Goal: Submit feedback/report problem: Provide input to the site owners about the experience or issues

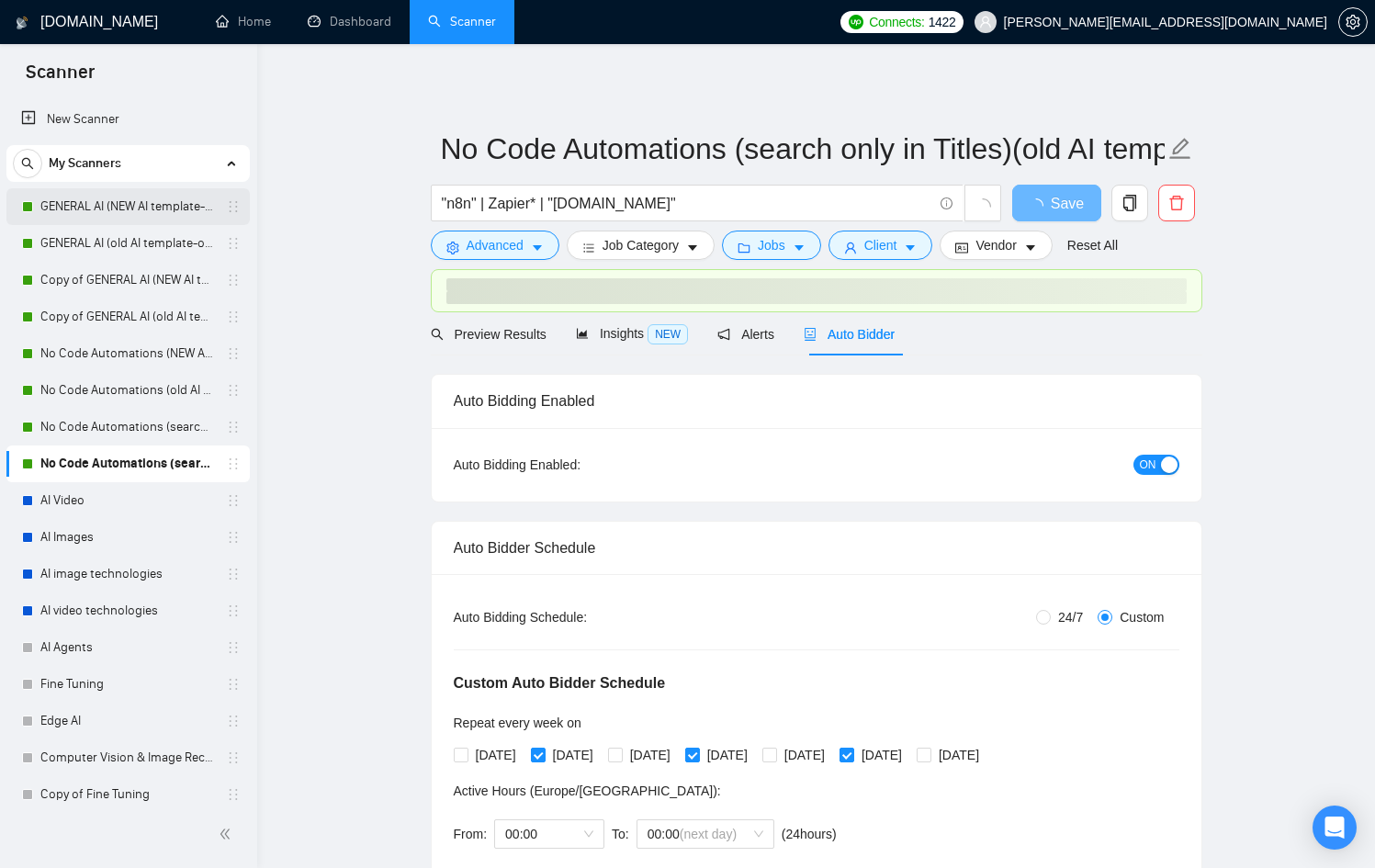
click at [121, 198] on link "GENERAL AI (NEW AI template-optimized profile-Oct-2025)" at bounding box center [128, 206] width 175 height 37
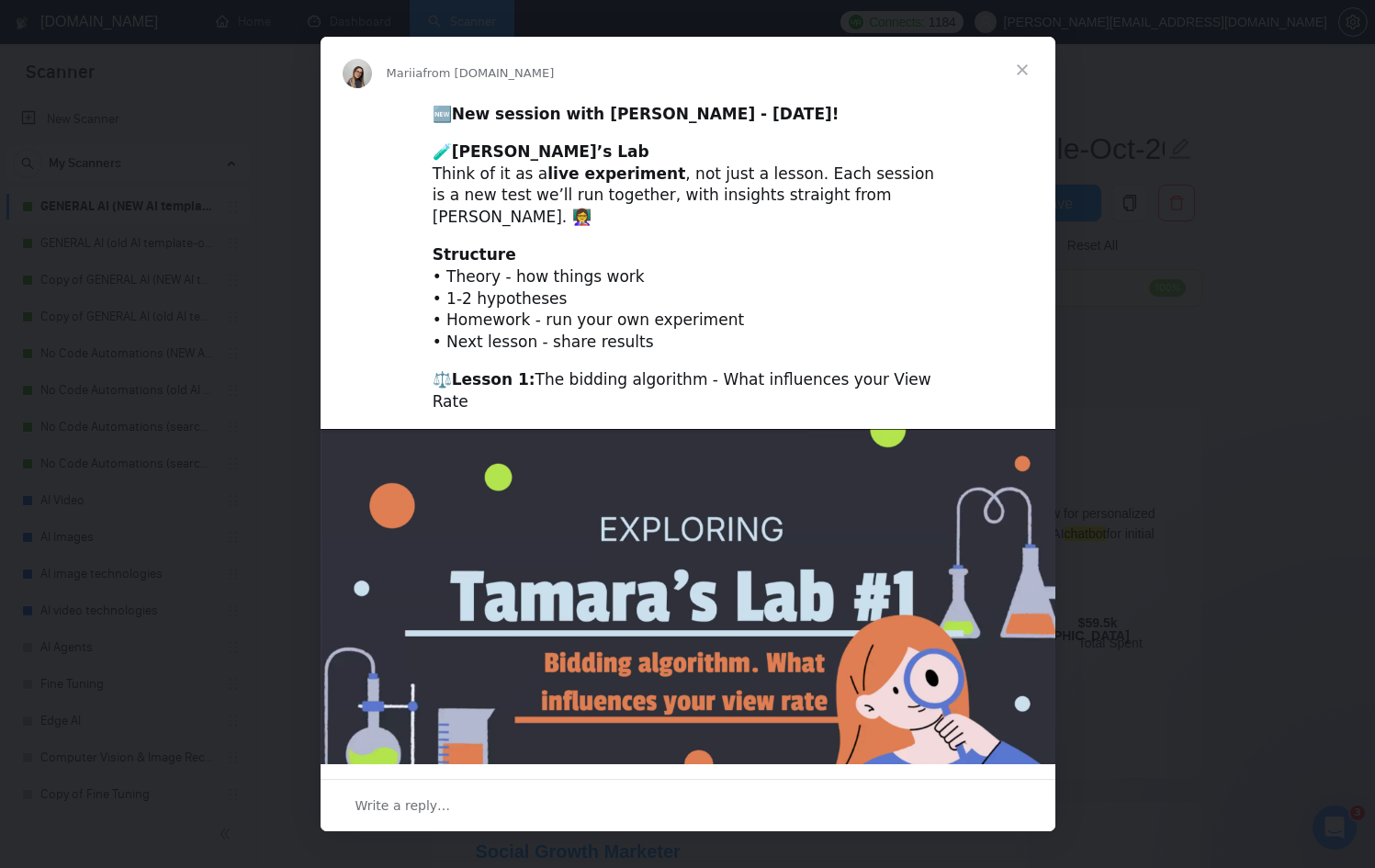
scroll to position [226, 0]
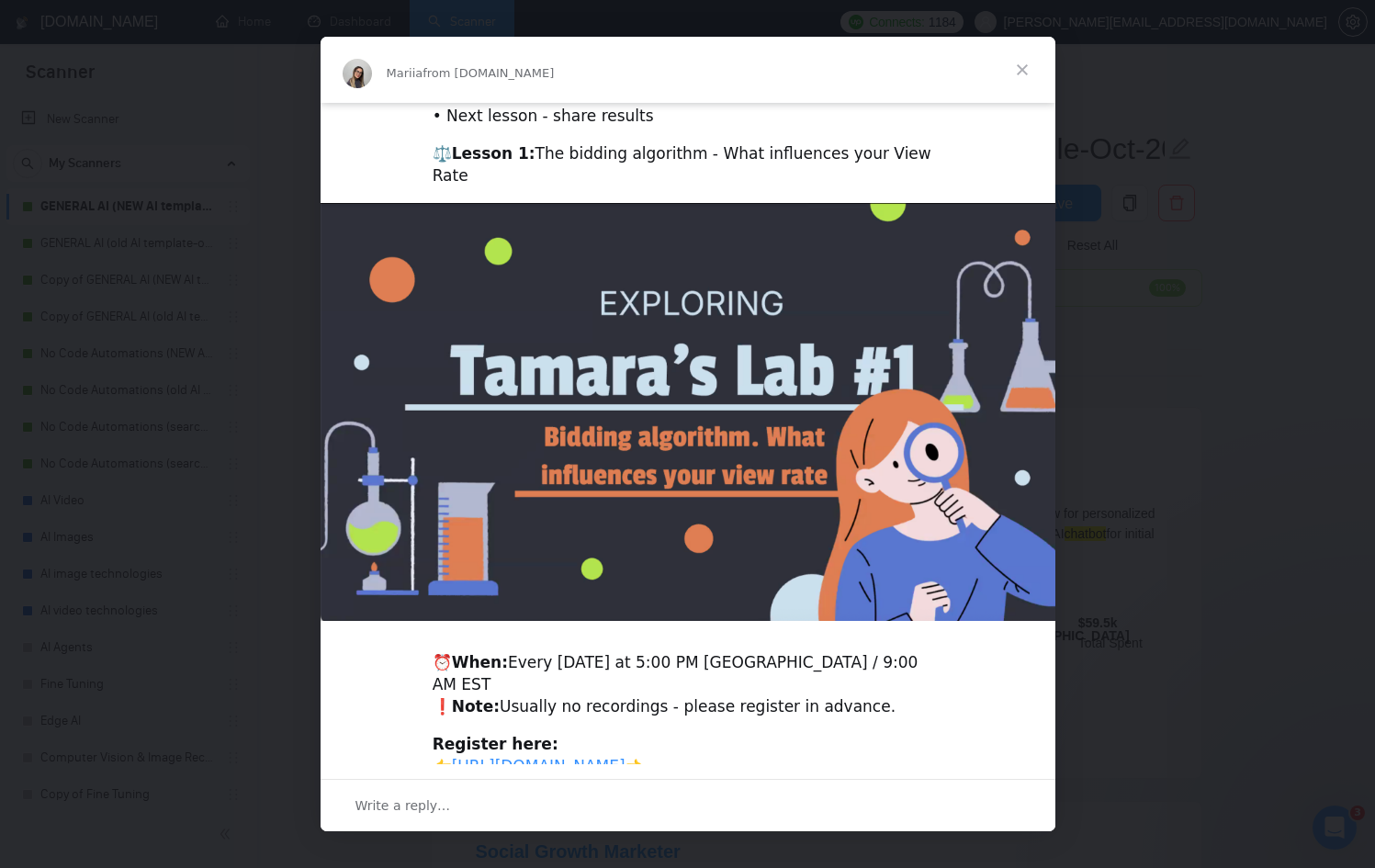
click at [1034, 68] on span "Close" at bounding box center [1022, 69] width 66 height 66
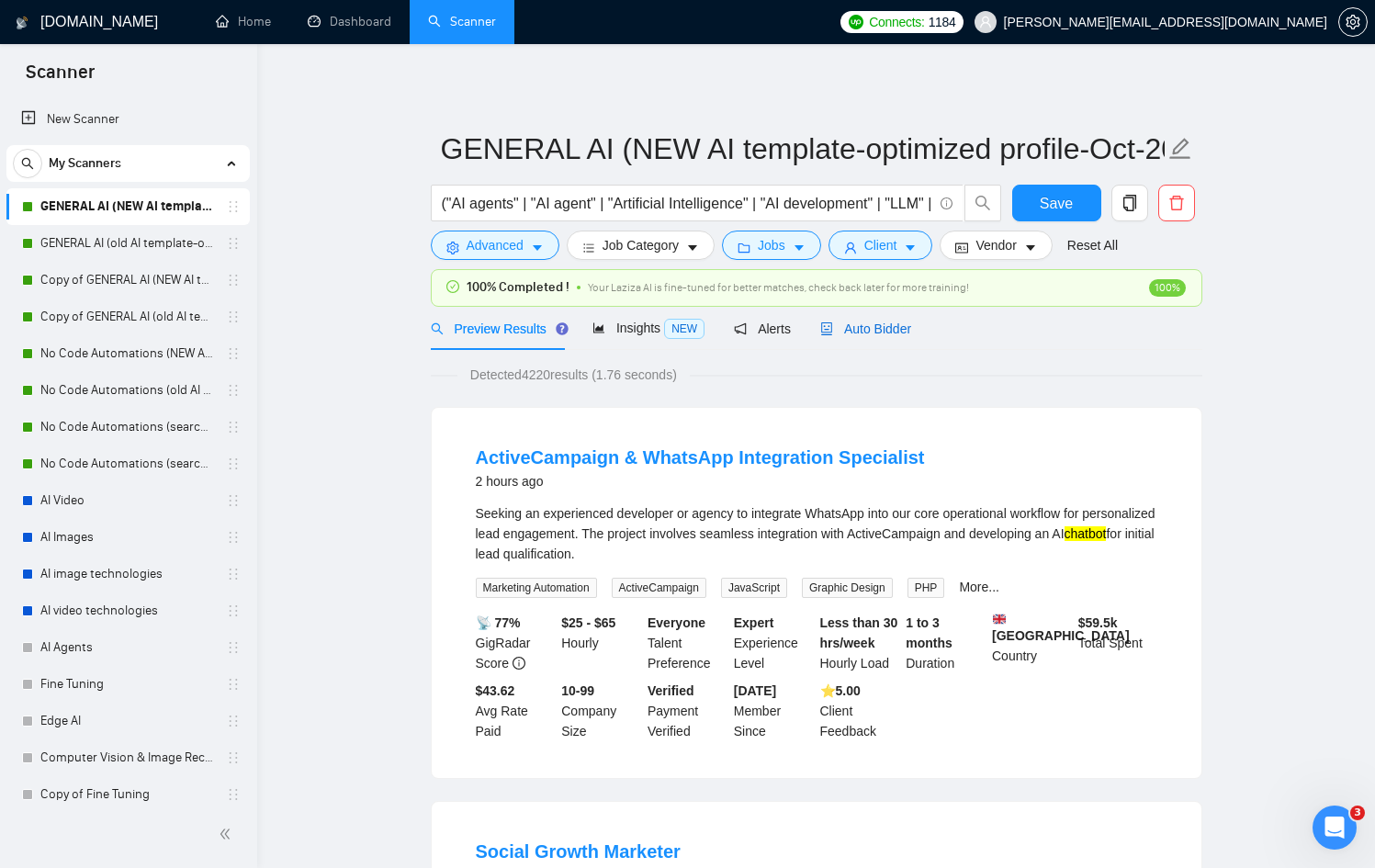
click at [879, 327] on span "Auto Bidder" at bounding box center [866, 328] width 91 height 15
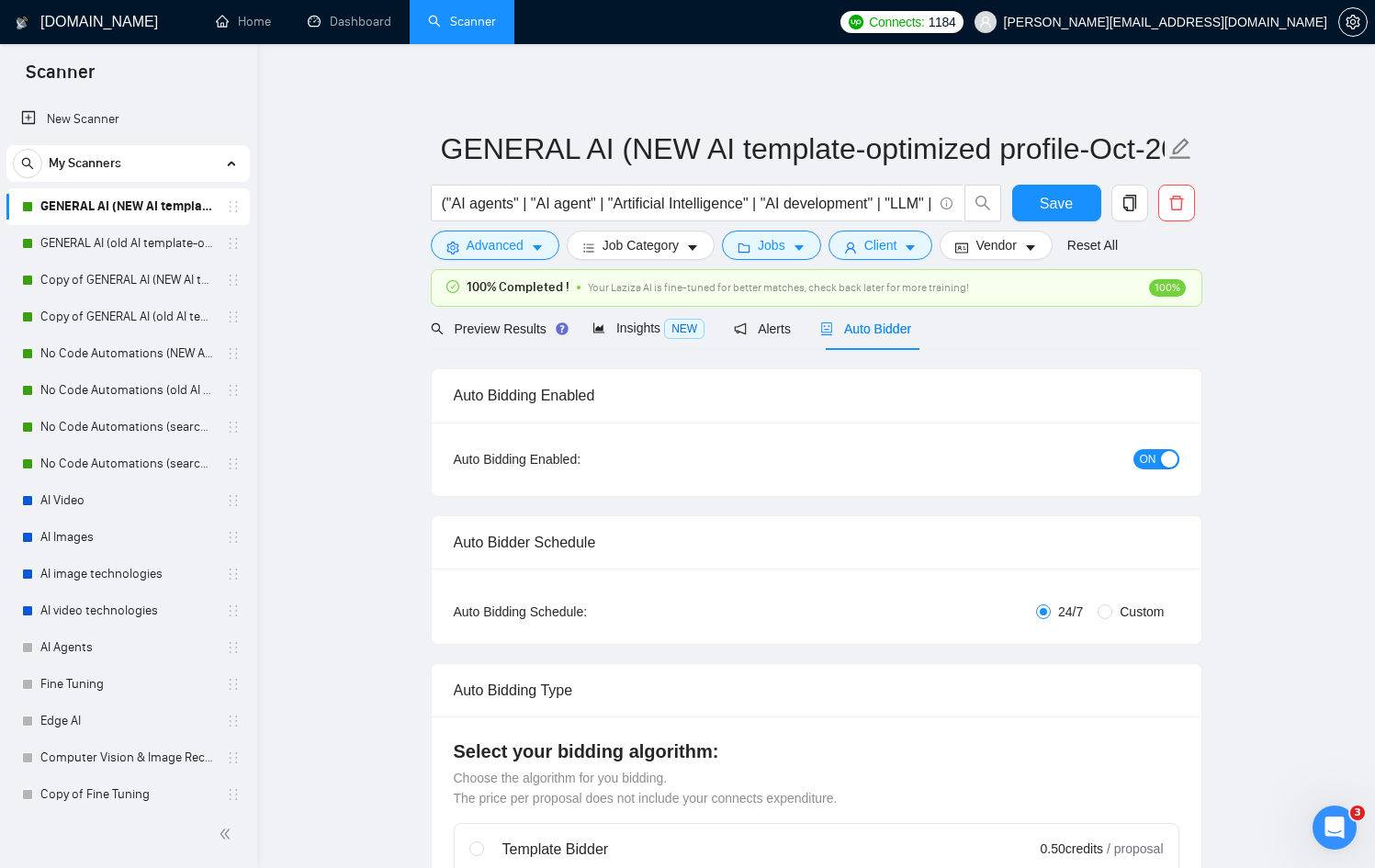
radio input "false"
radio input "true"
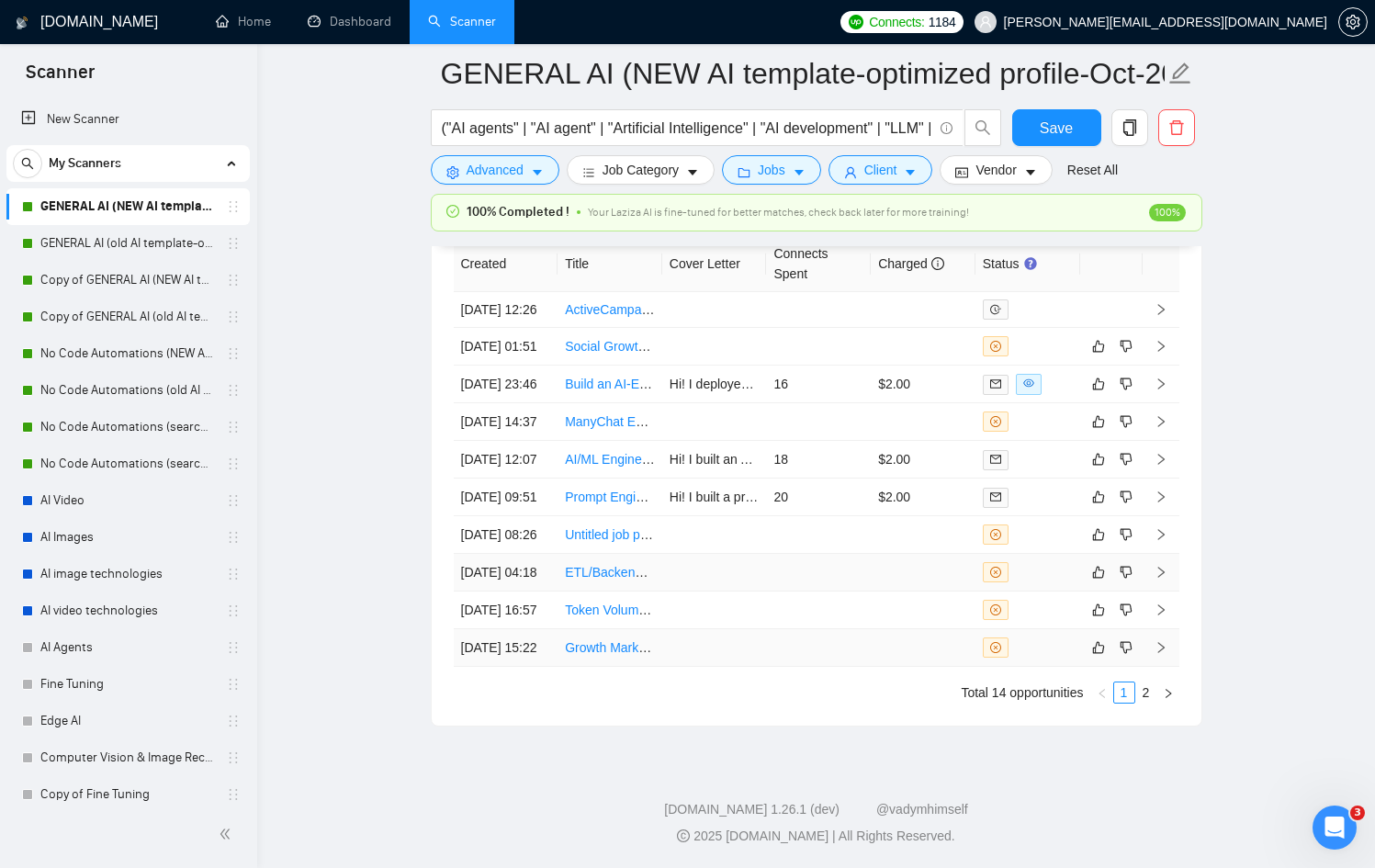
scroll to position [5116, 0]
click at [1143, 688] on link "2" at bounding box center [1146, 692] width 20 height 20
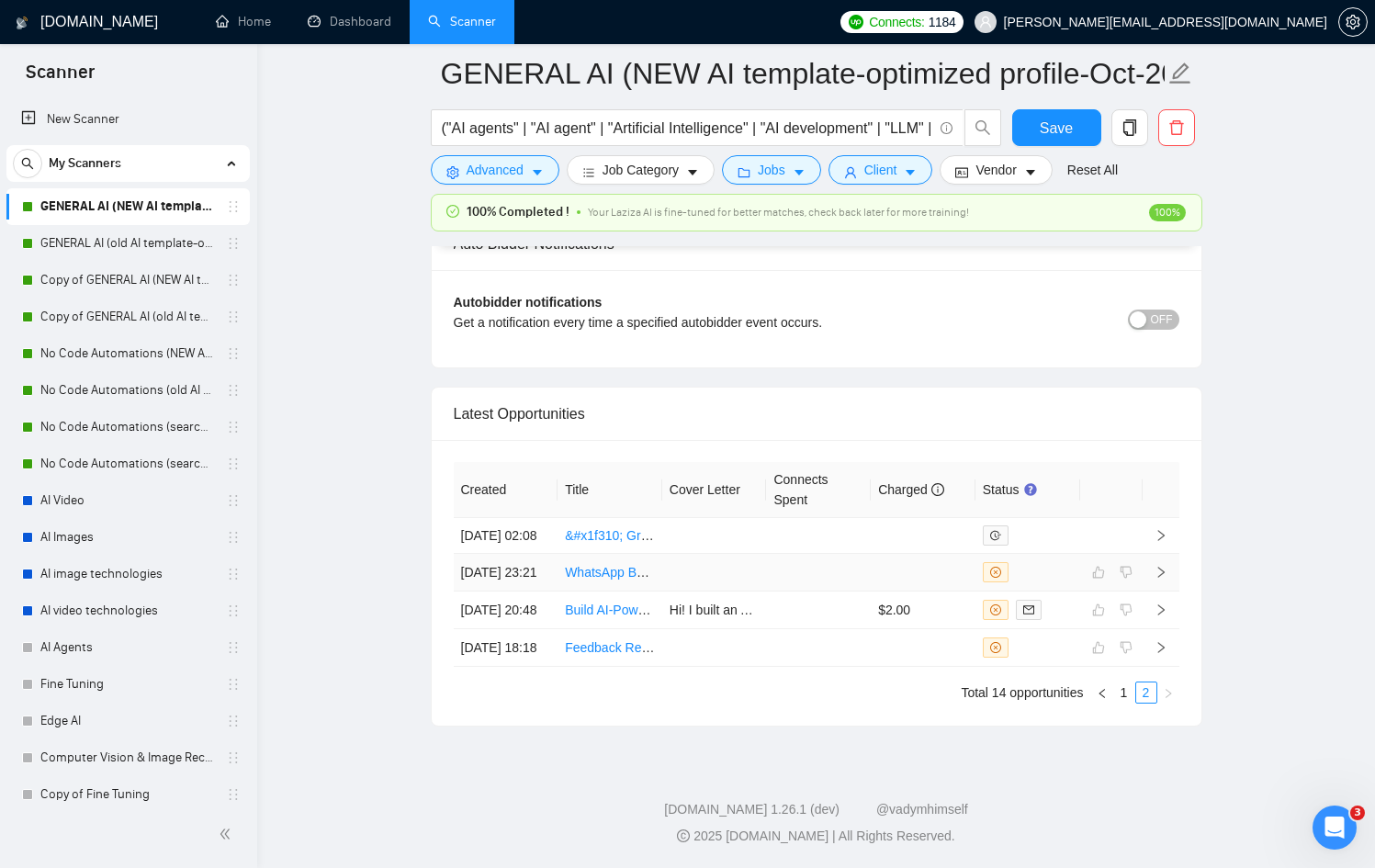
scroll to position [4721, 0]
click at [1129, 702] on link "1" at bounding box center [1124, 692] width 20 height 20
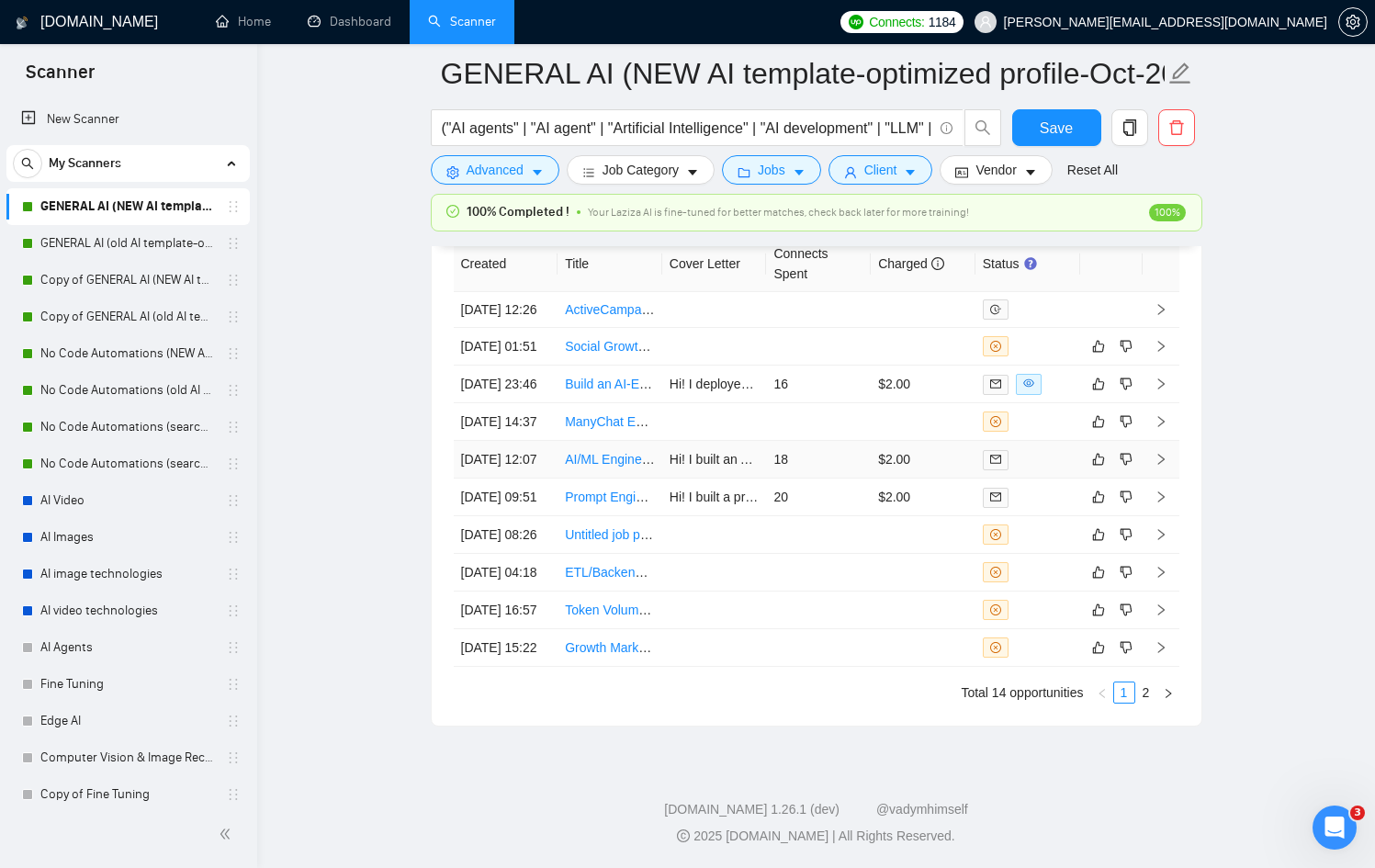
scroll to position [5116, 0]
click at [967, 641] on td at bounding box center [924, 648] width 105 height 38
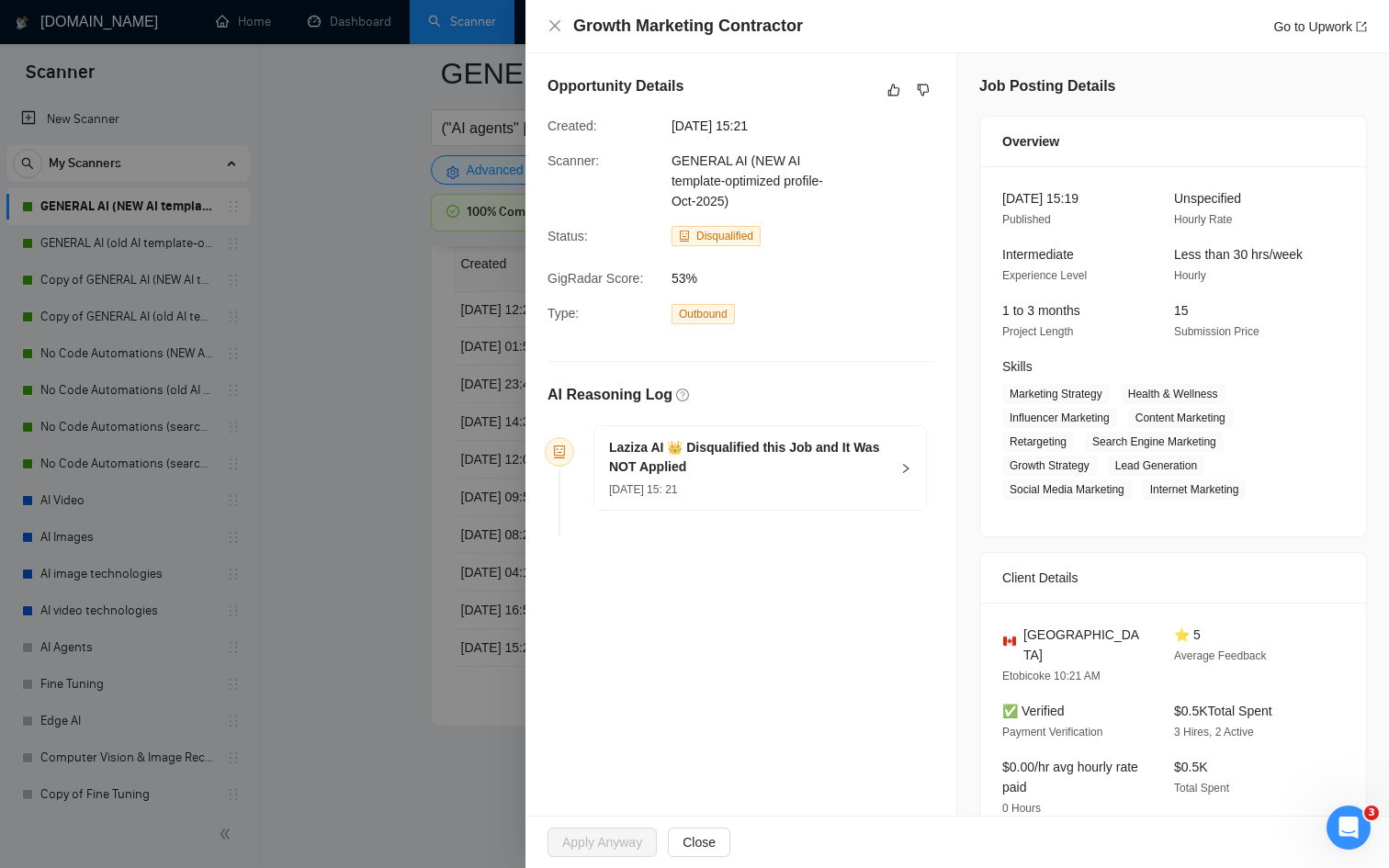
click at [463, 608] on div at bounding box center [694, 434] width 1389 height 868
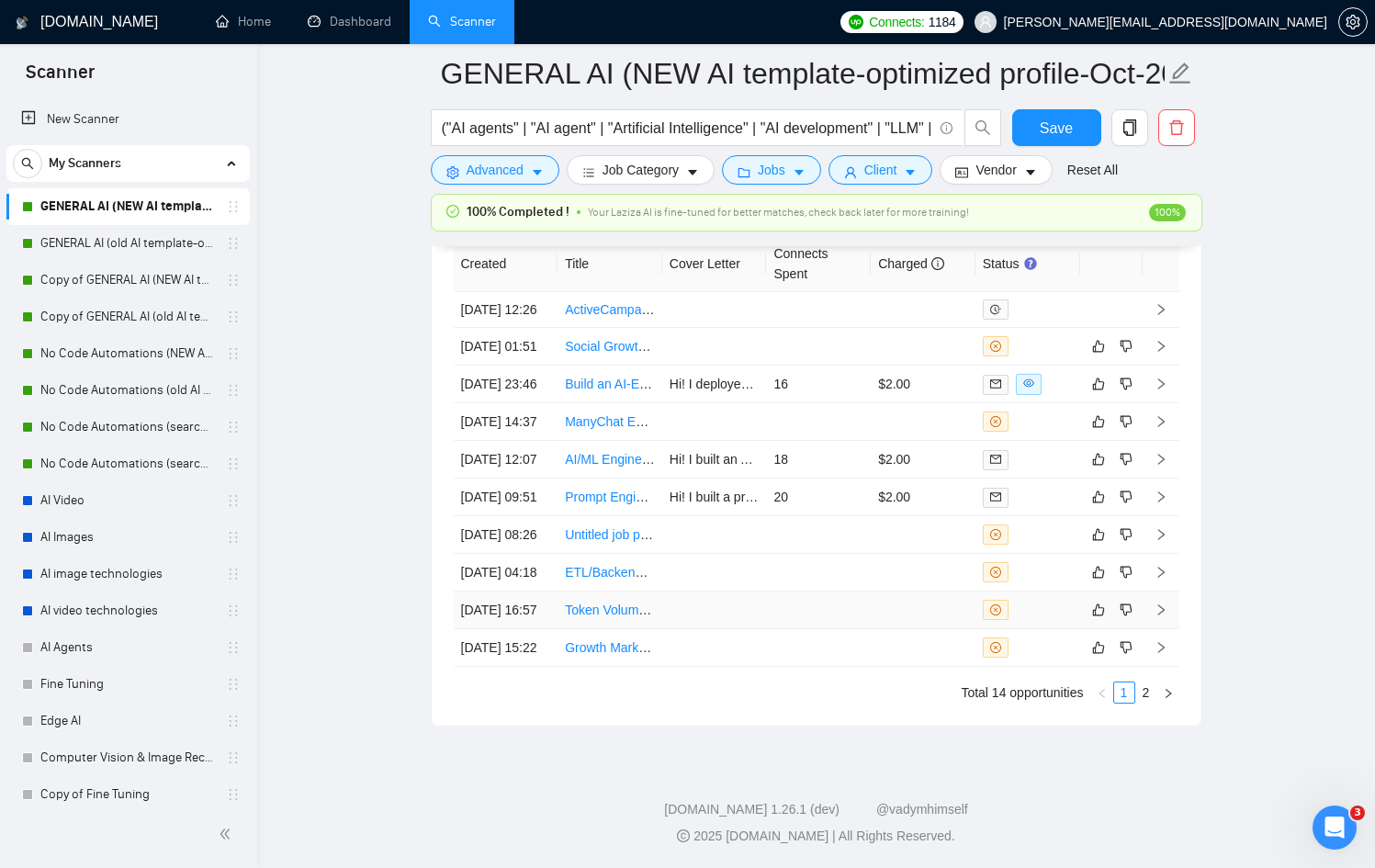
click at [1049, 600] on div at bounding box center [1028, 610] width 90 height 20
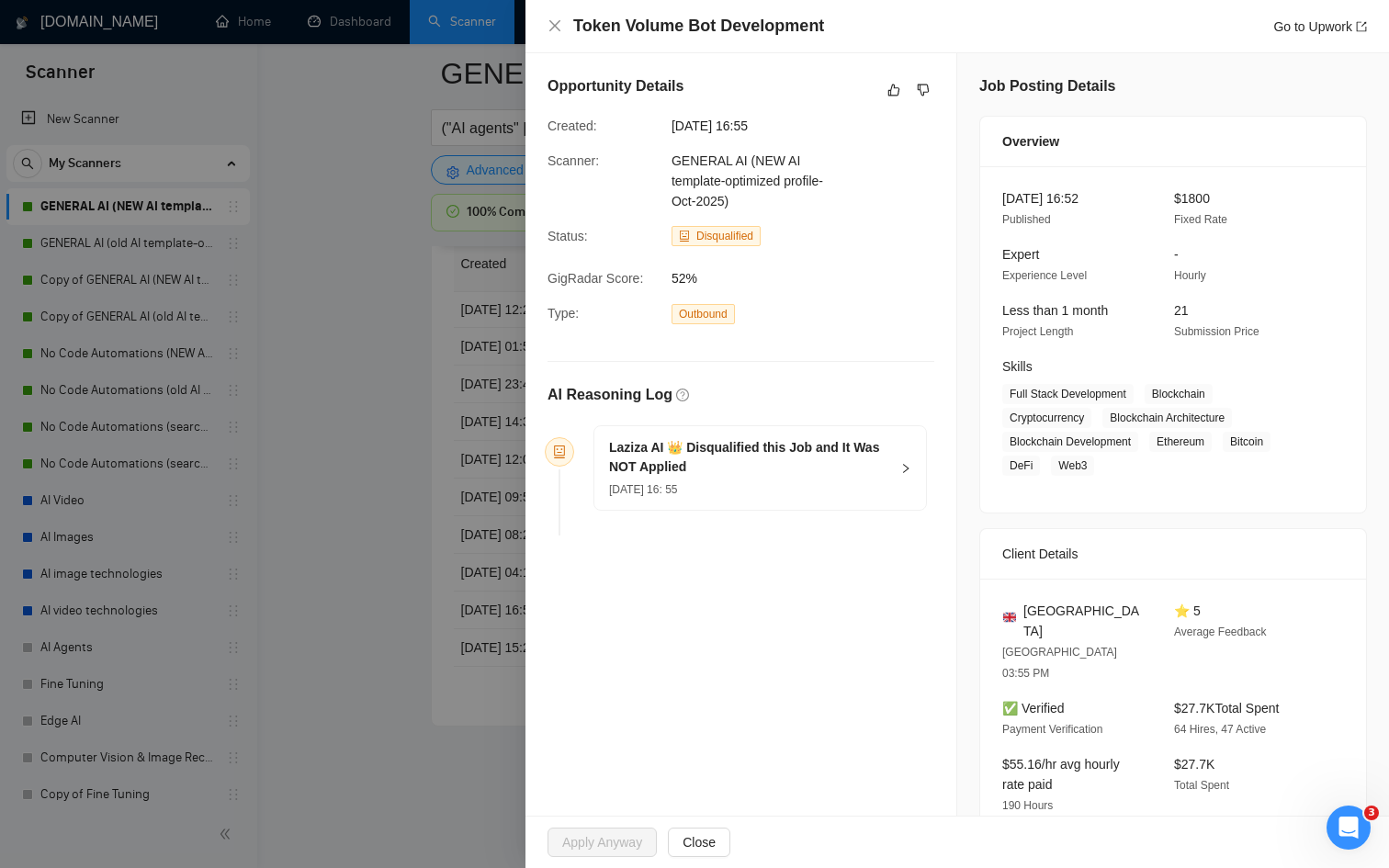
click at [387, 574] on div at bounding box center [694, 434] width 1389 height 868
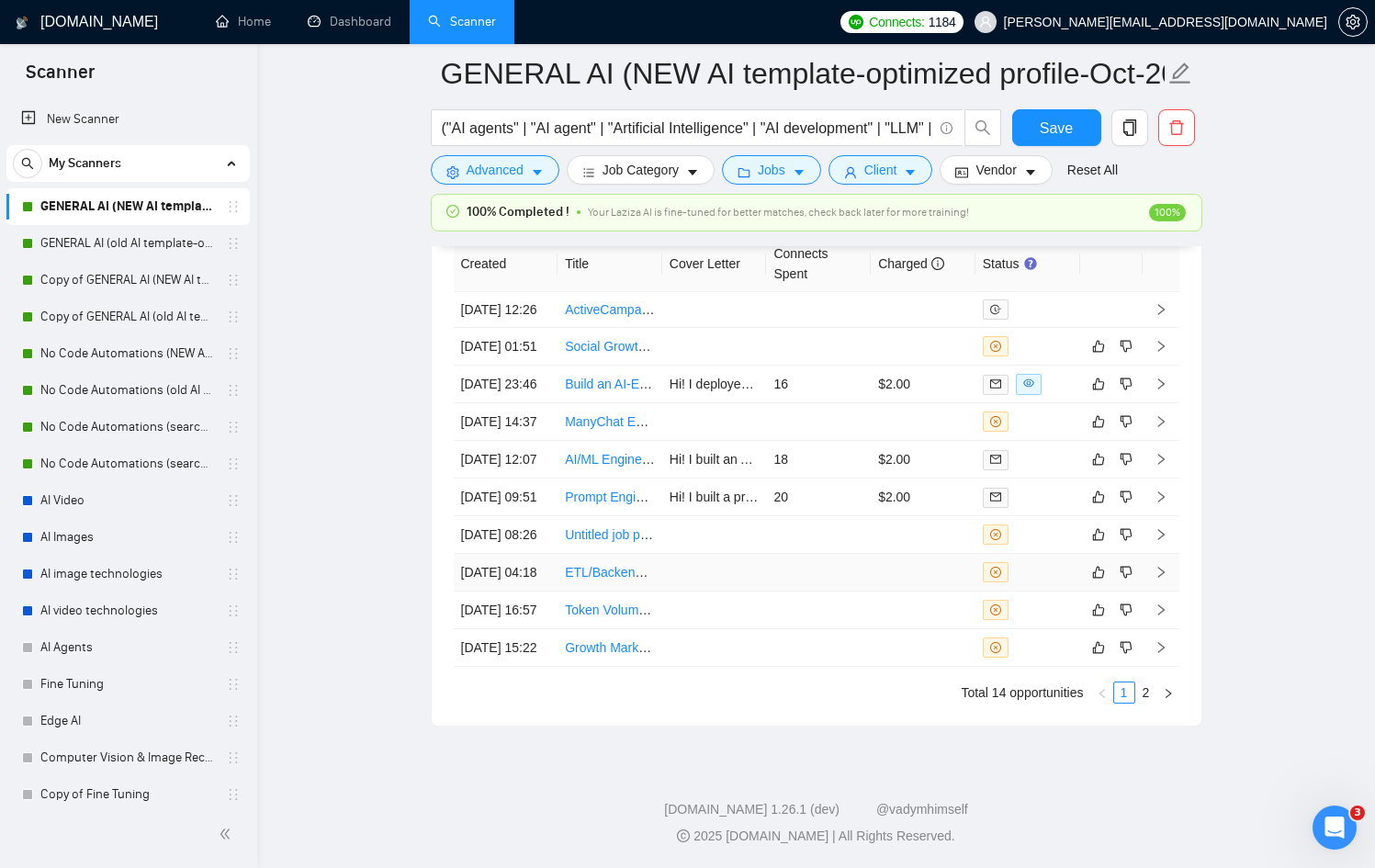
click at [1069, 562] on div at bounding box center [1028, 572] width 90 height 20
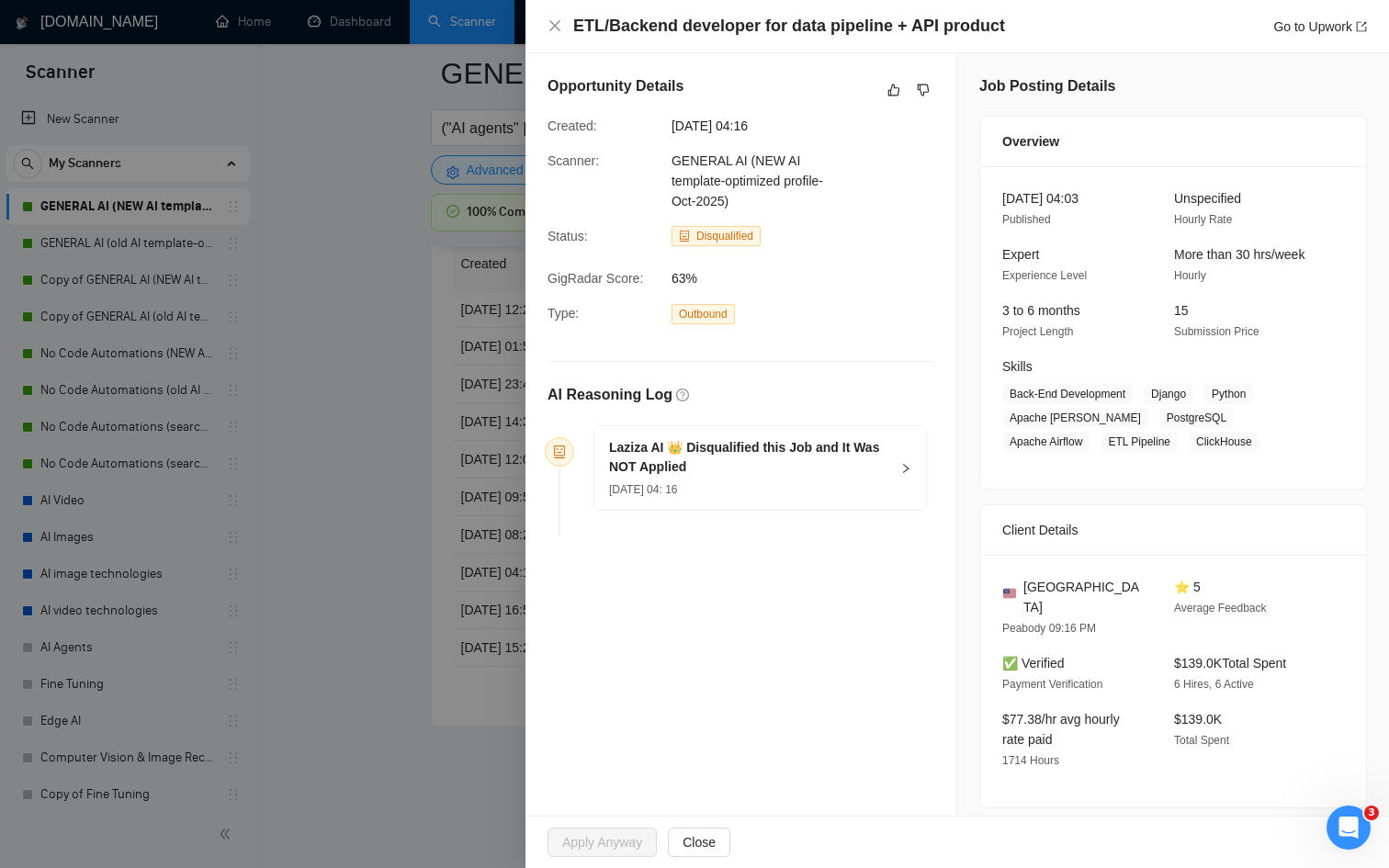
click at [386, 541] on div at bounding box center [694, 434] width 1389 height 868
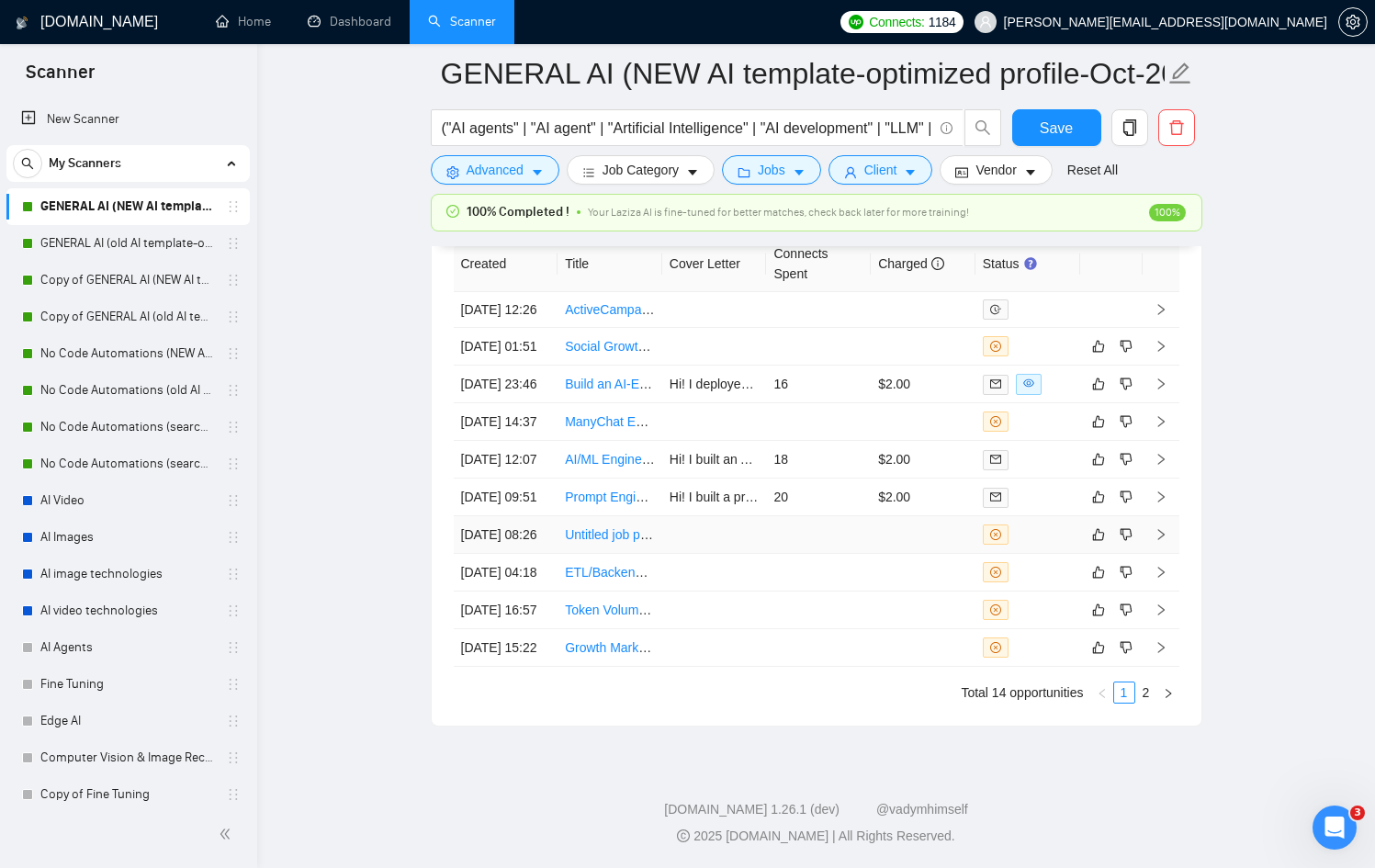
click at [1055, 525] on div at bounding box center [1028, 535] width 90 height 20
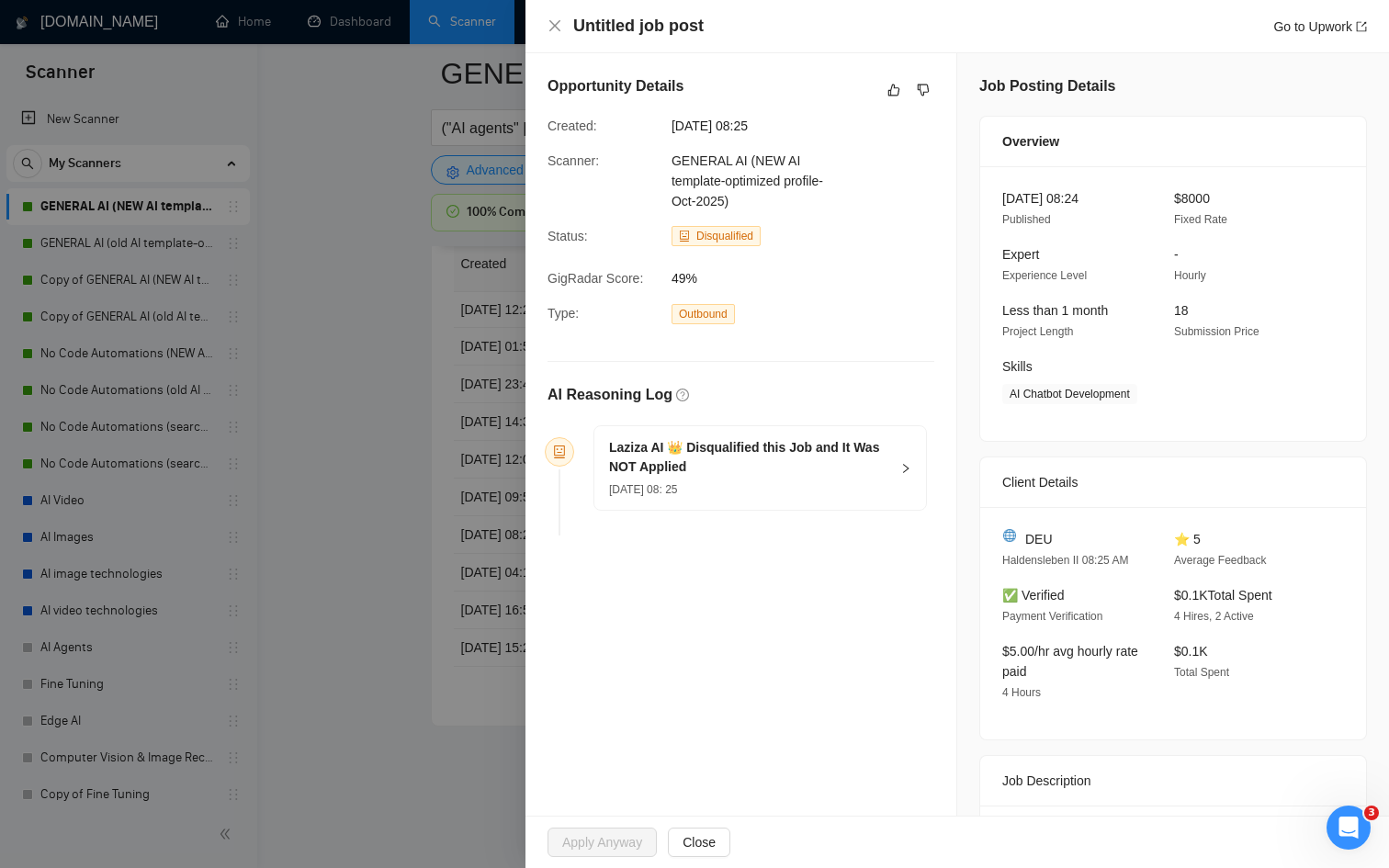
click at [445, 499] on div at bounding box center [694, 434] width 1389 height 868
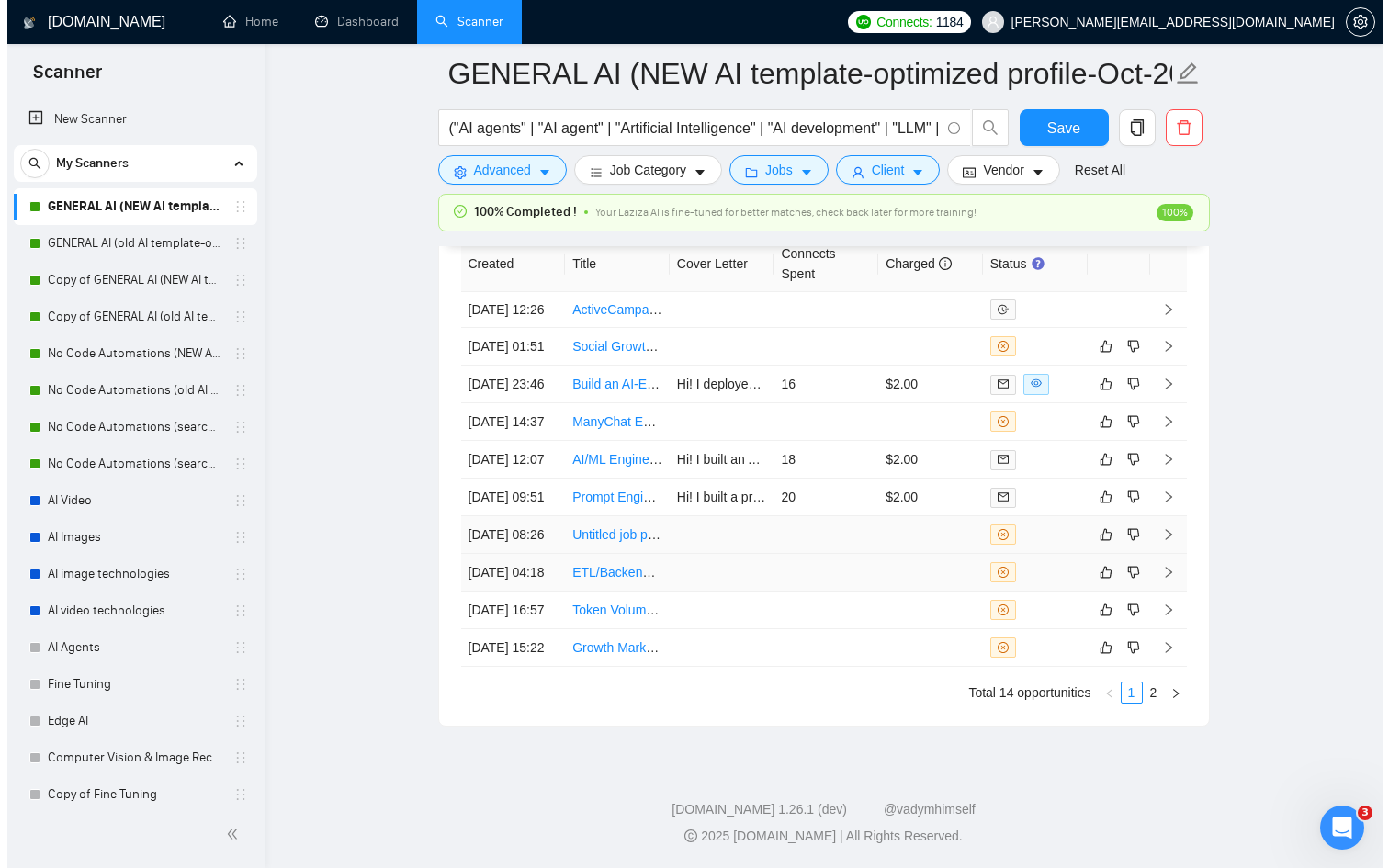
scroll to position [5107, 0]
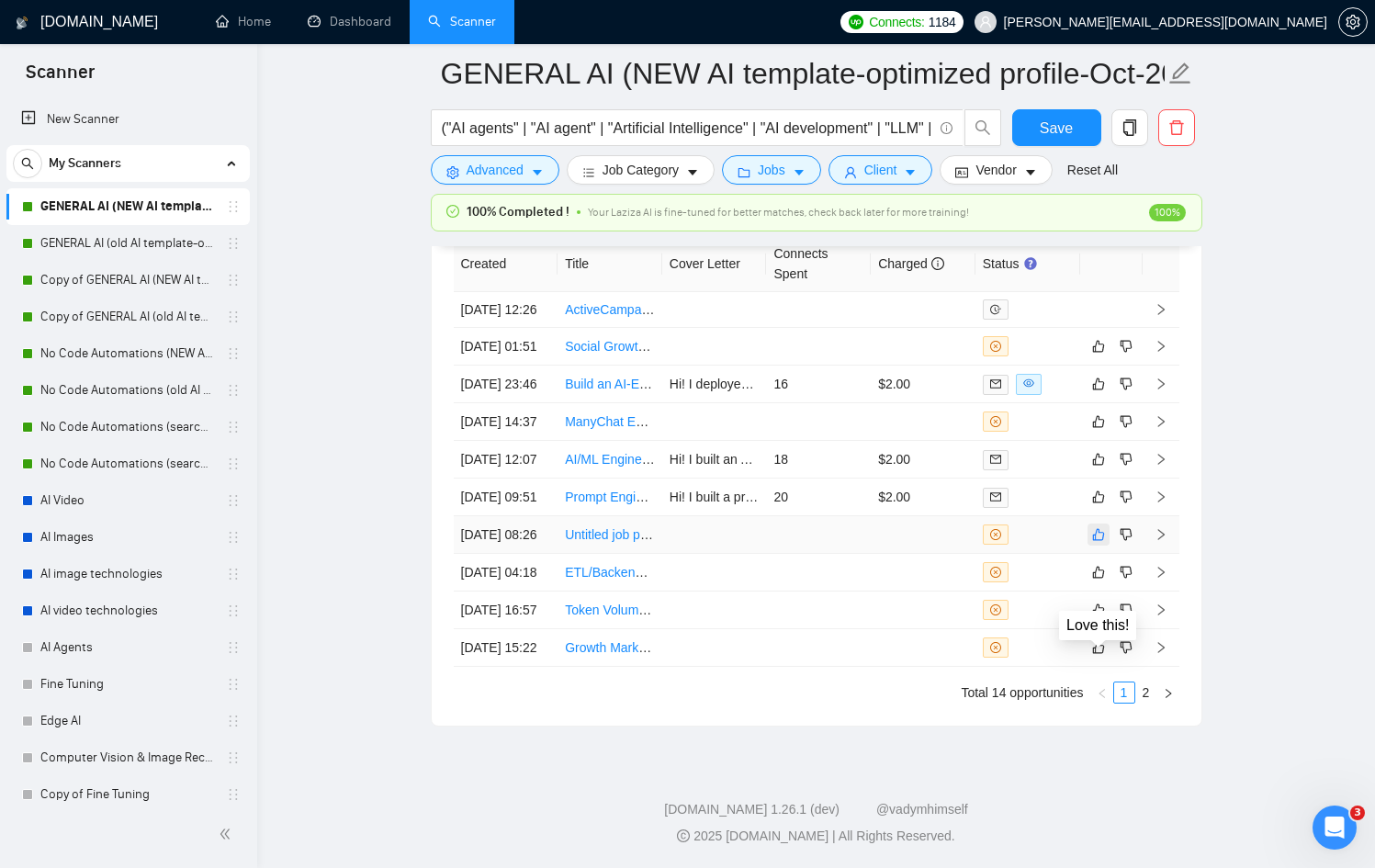
click at [1098, 528] on icon "like" at bounding box center [1098, 535] width 13 height 15
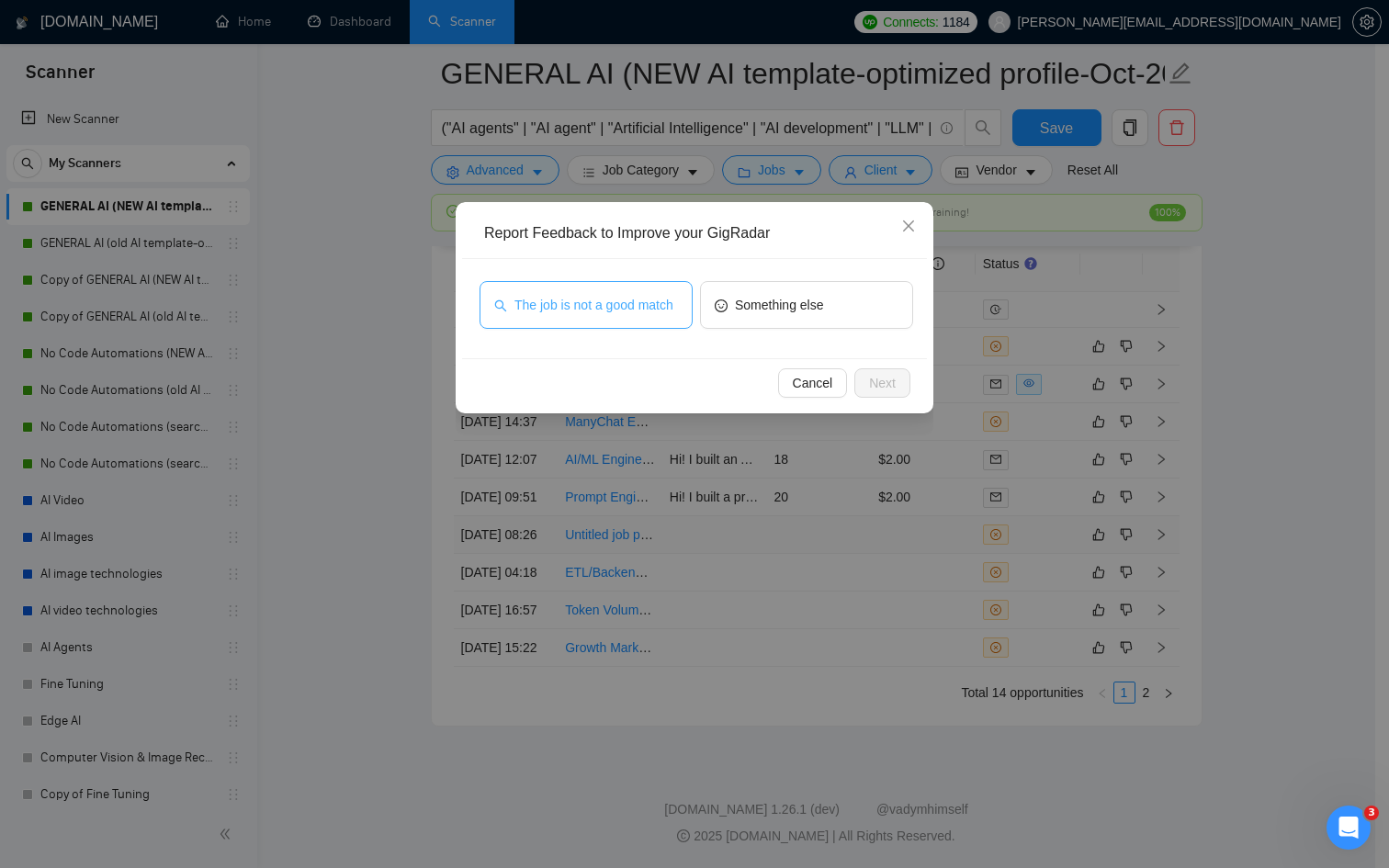
click at [624, 315] on span "The job is not a good match" at bounding box center [594, 305] width 159 height 20
click at [885, 391] on span "Next" at bounding box center [882, 383] width 27 height 20
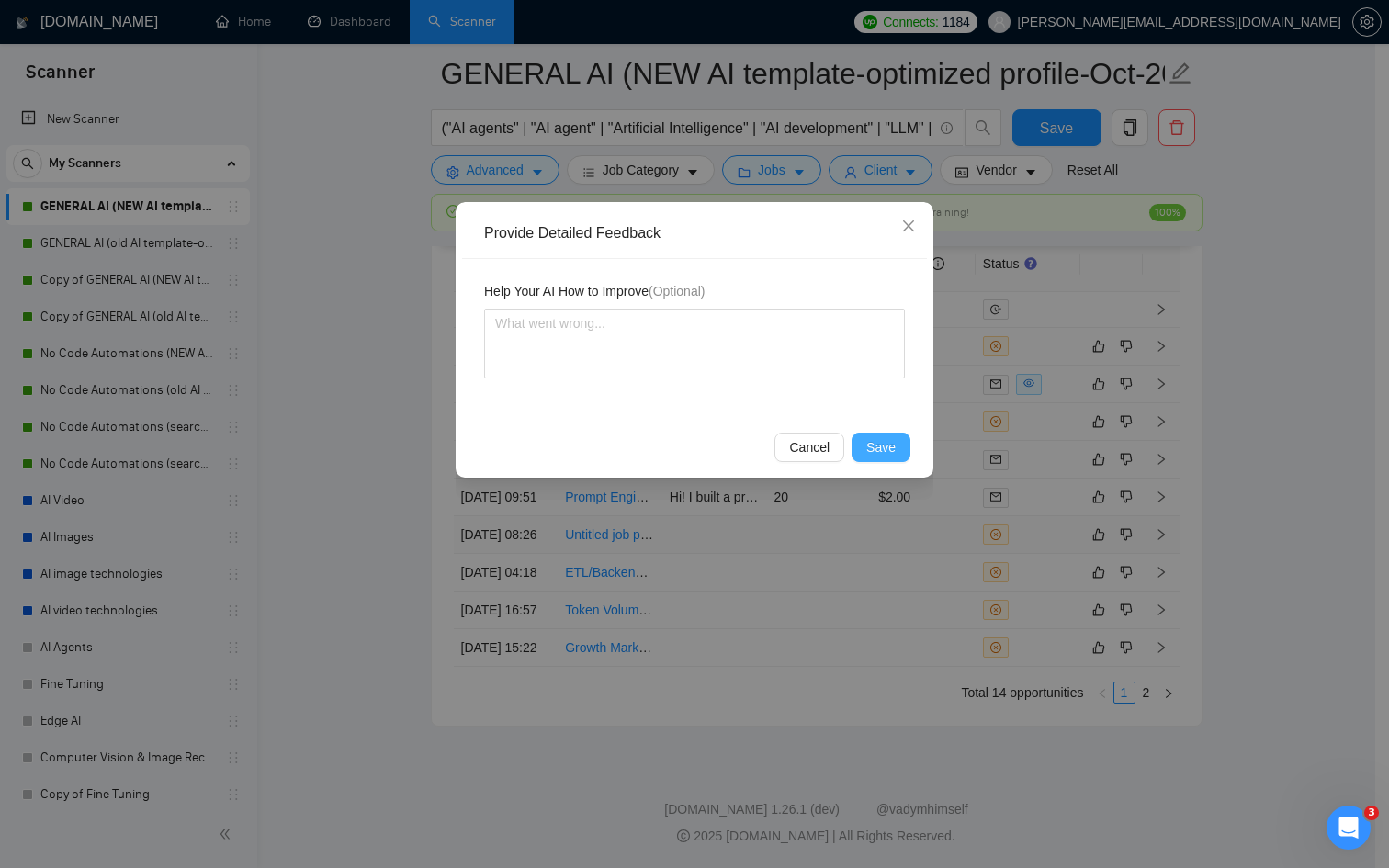
click at [892, 440] on span "Save" at bounding box center [881, 447] width 30 height 20
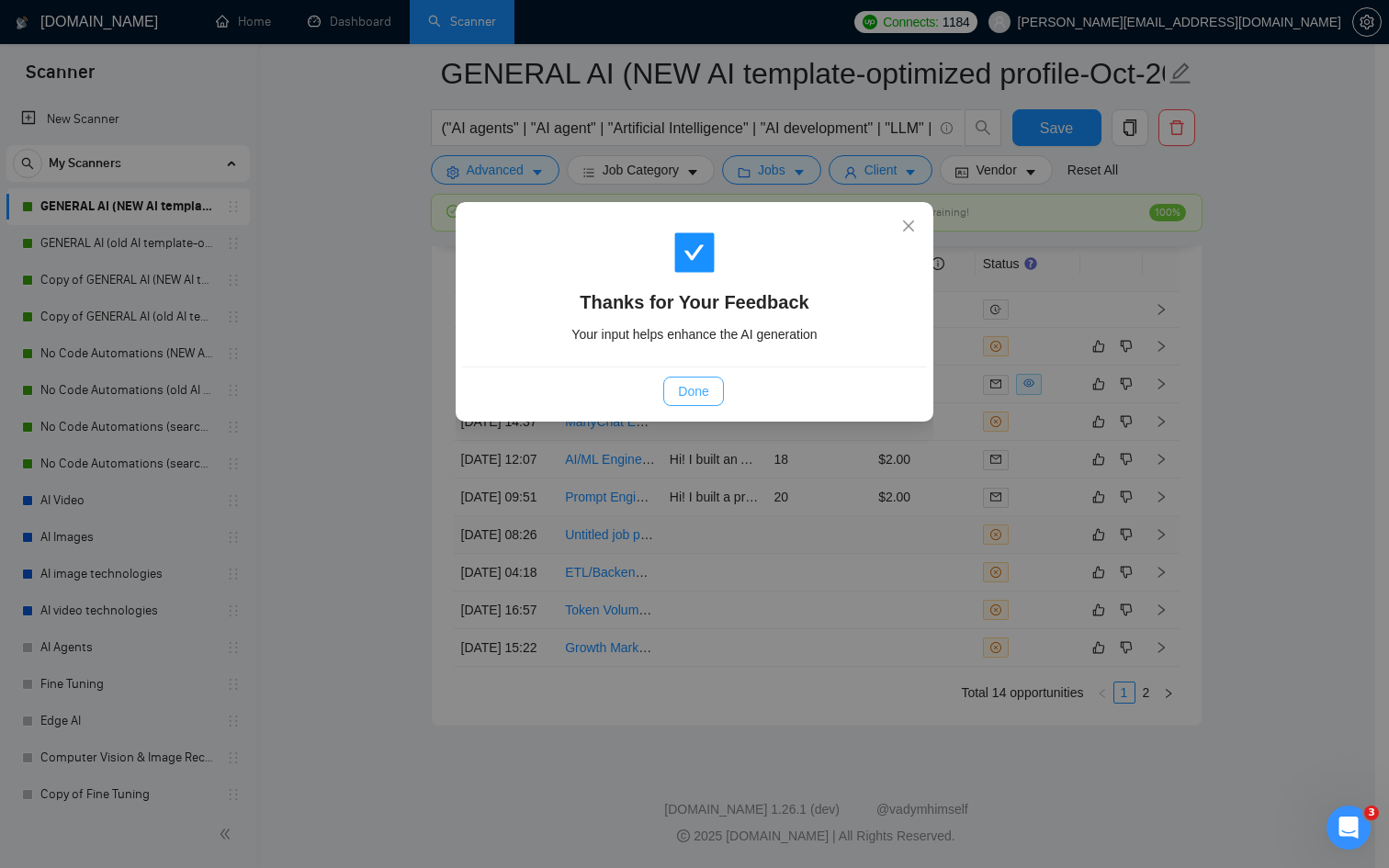
click at [692, 400] on span "Done" at bounding box center [693, 391] width 31 height 20
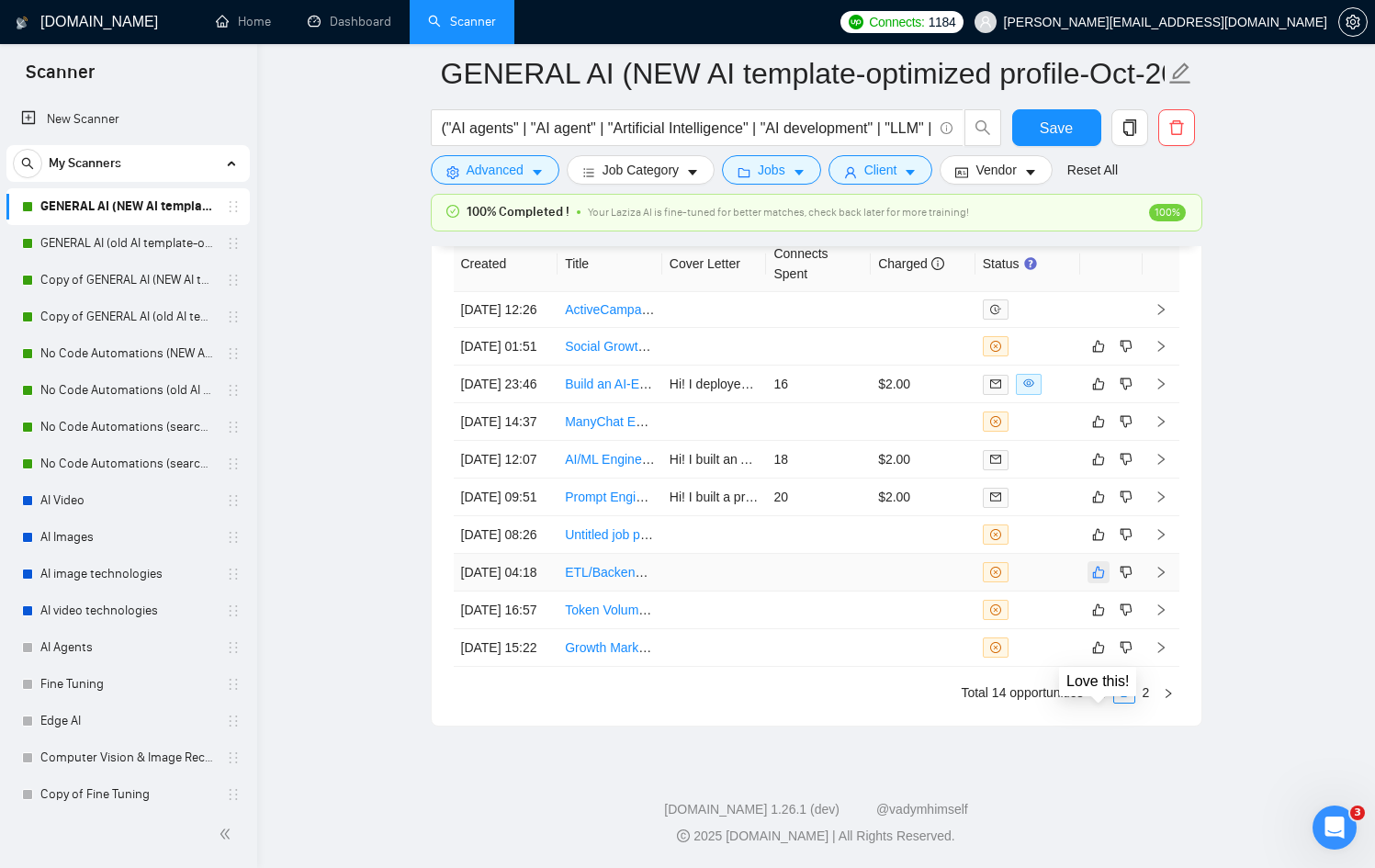
click at [1096, 564] on icon "like" at bounding box center [1098, 571] width 13 height 15
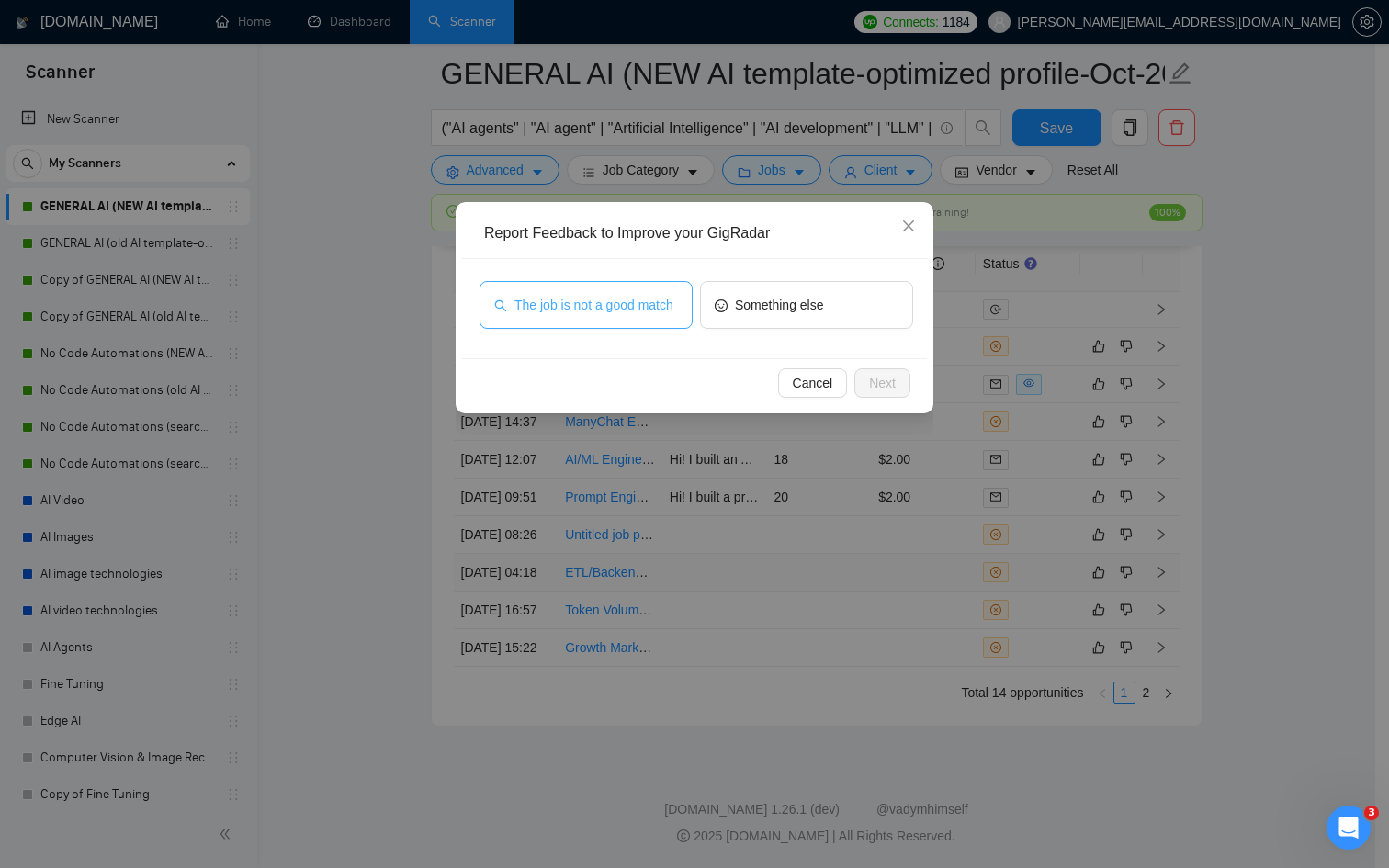
click at [556, 295] on span "The job is not a good match" at bounding box center [594, 305] width 159 height 20
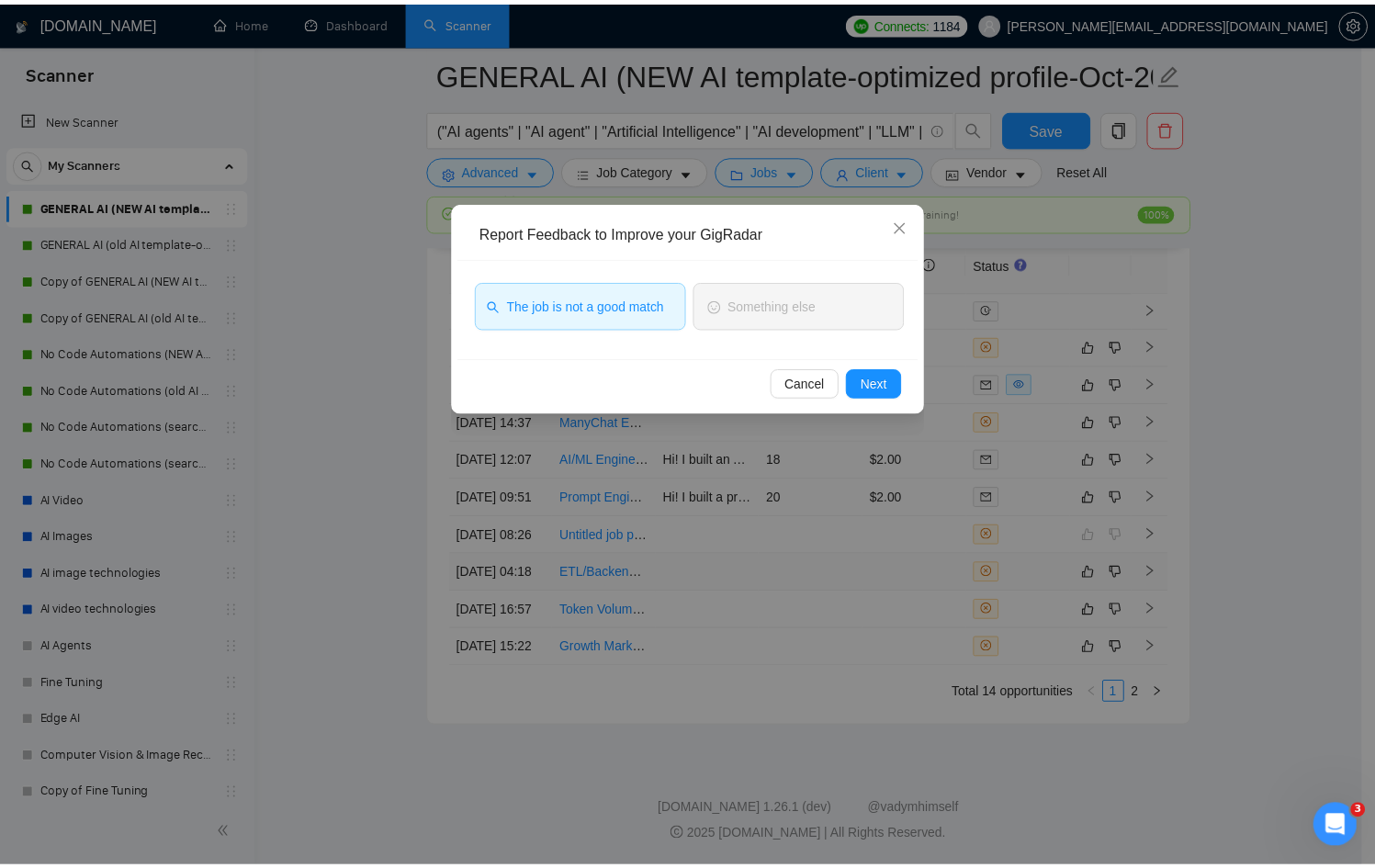
scroll to position [4870, 0]
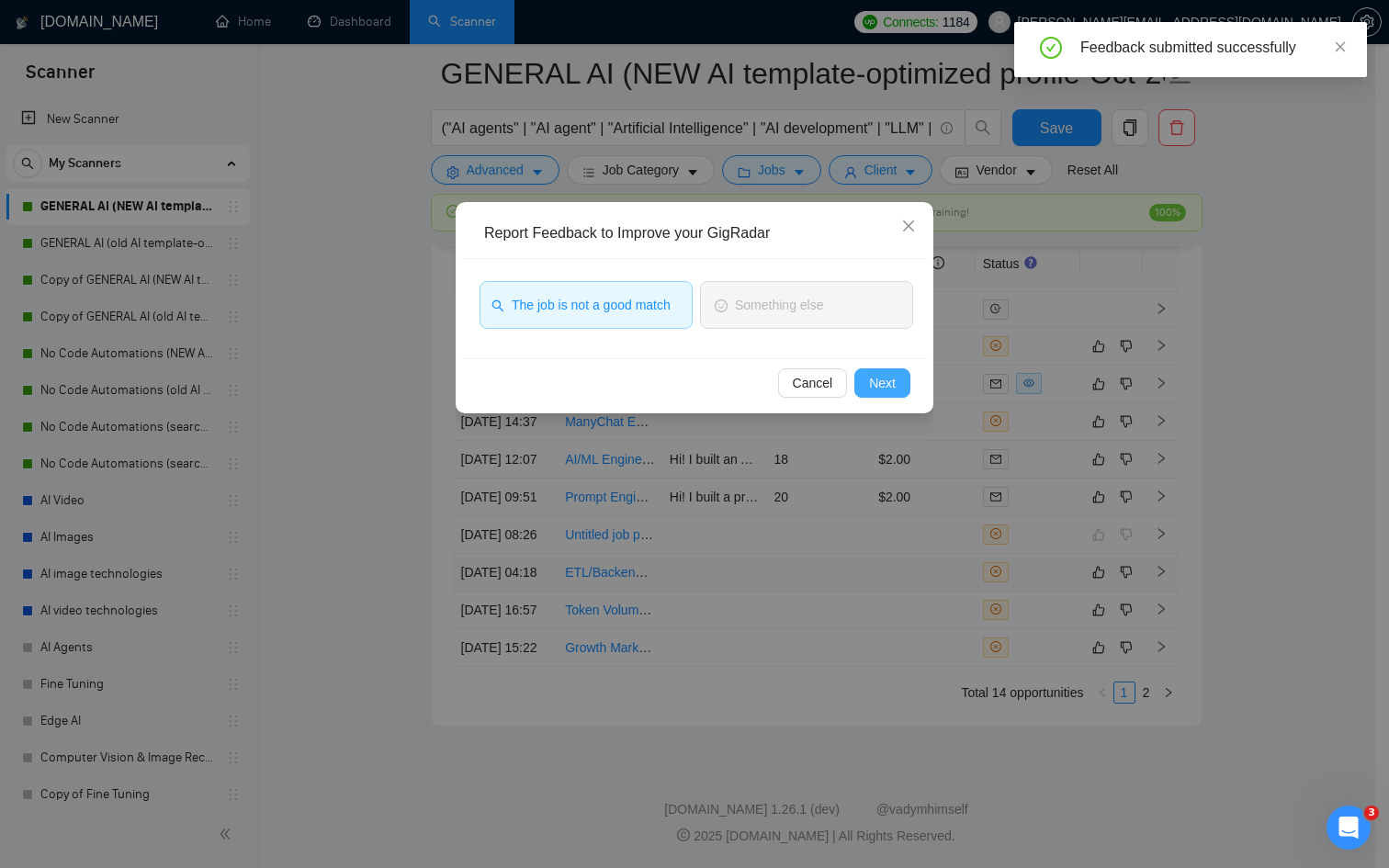
click at [902, 374] on button "Next" at bounding box center [882, 383] width 56 height 30
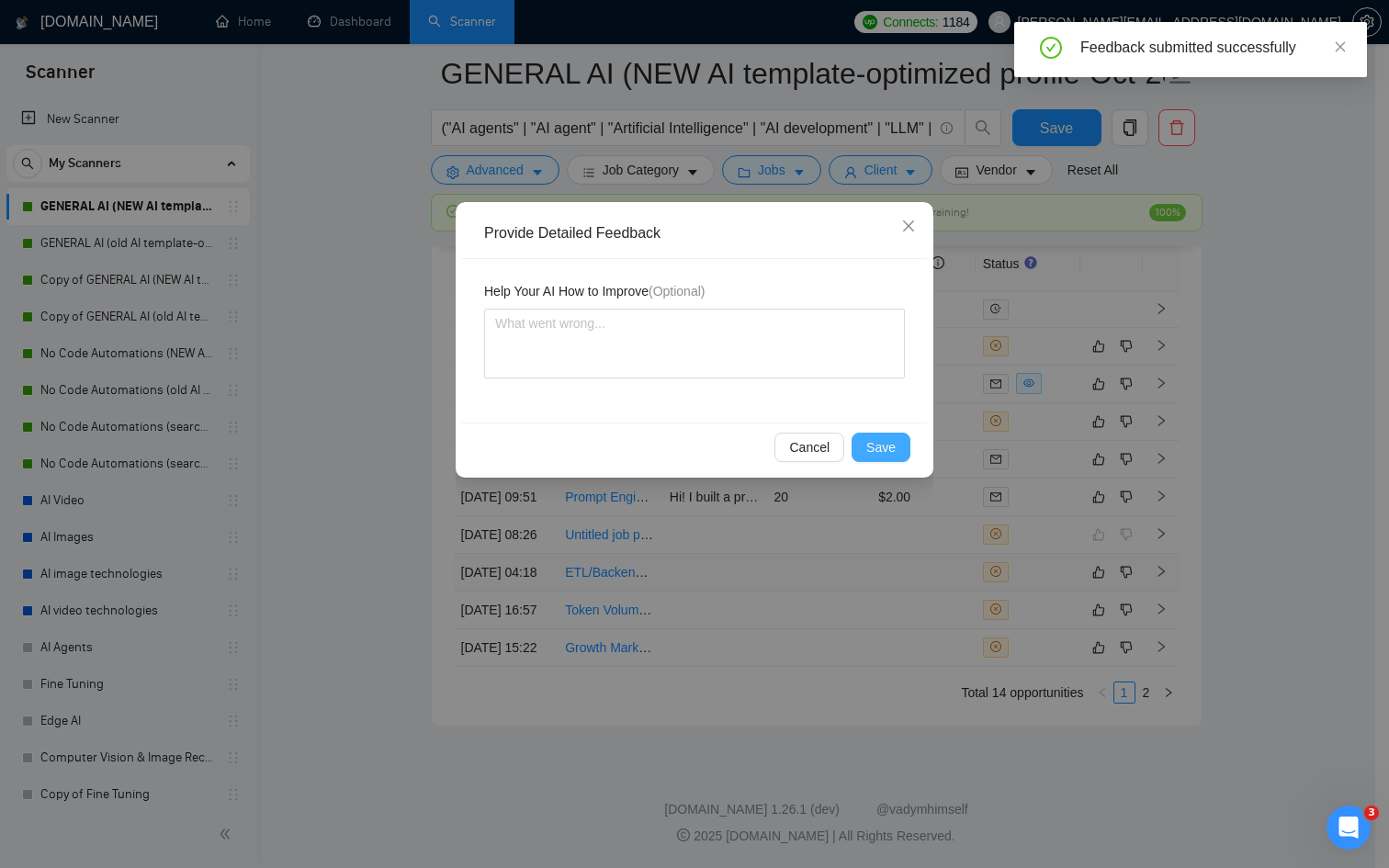
click at [891, 441] on span "Save" at bounding box center [881, 447] width 30 height 20
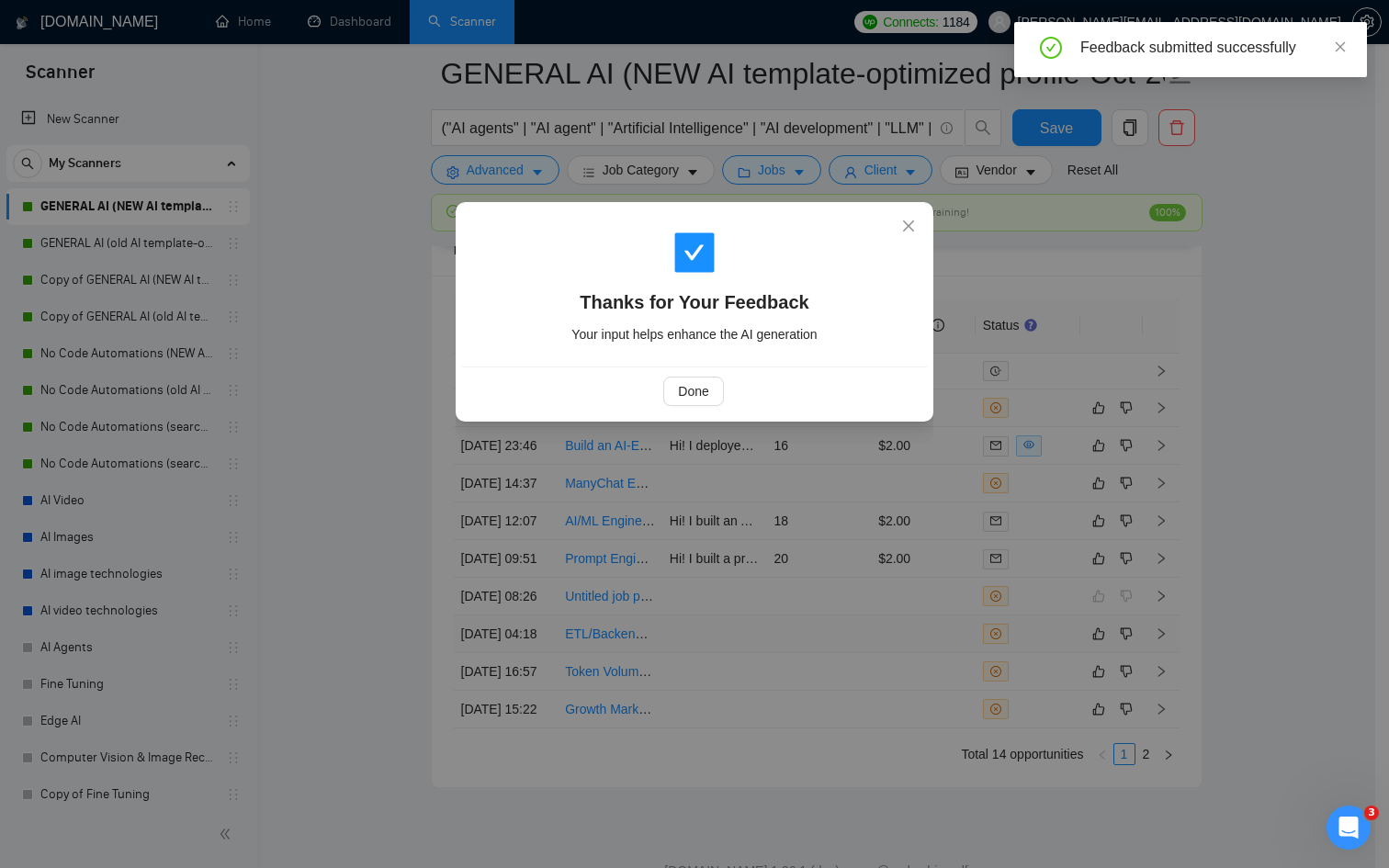
click at [726, 391] on div "Done" at bounding box center [694, 392] width 434 height 30
click at [706, 396] on span "Done" at bounding box center [693, 391] width 31 height 20
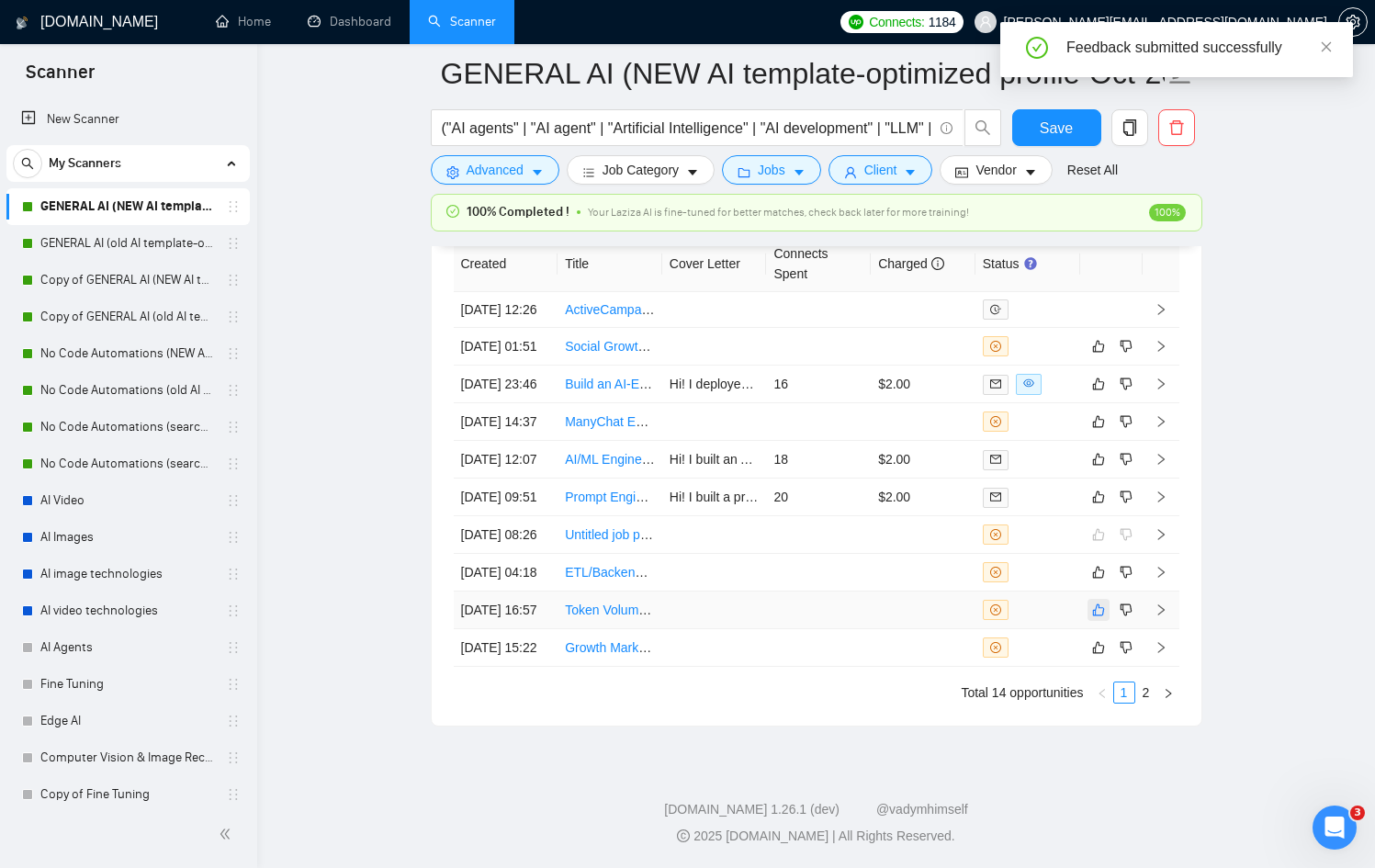
click at [1102, 683] on div "Created Title Cover Letter Connects Spent Charged Status [DATE] 12:26 ActiveCam…" at bounding box center [816, 469] width 726 height 467
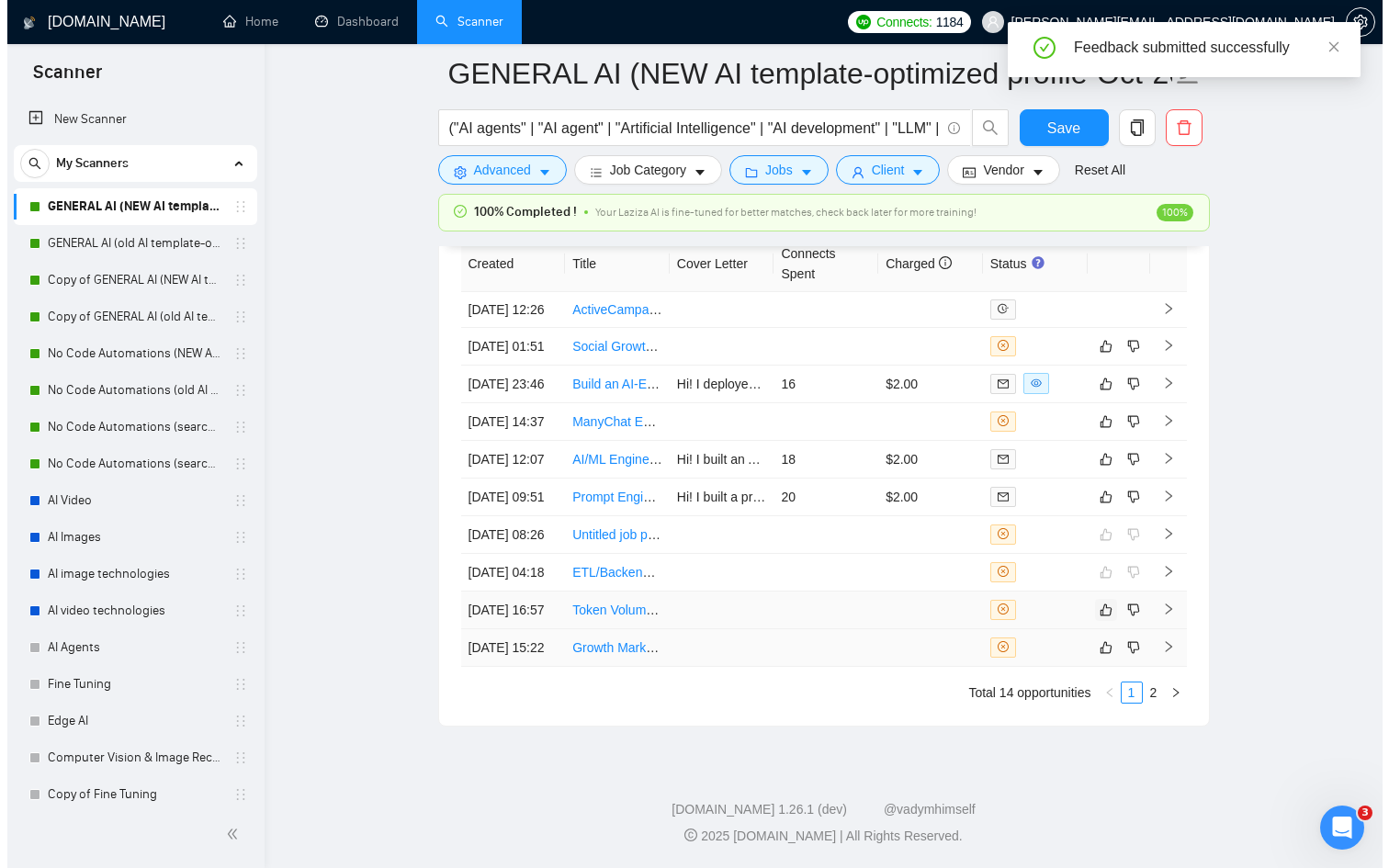
scroll to position [4958, 0]
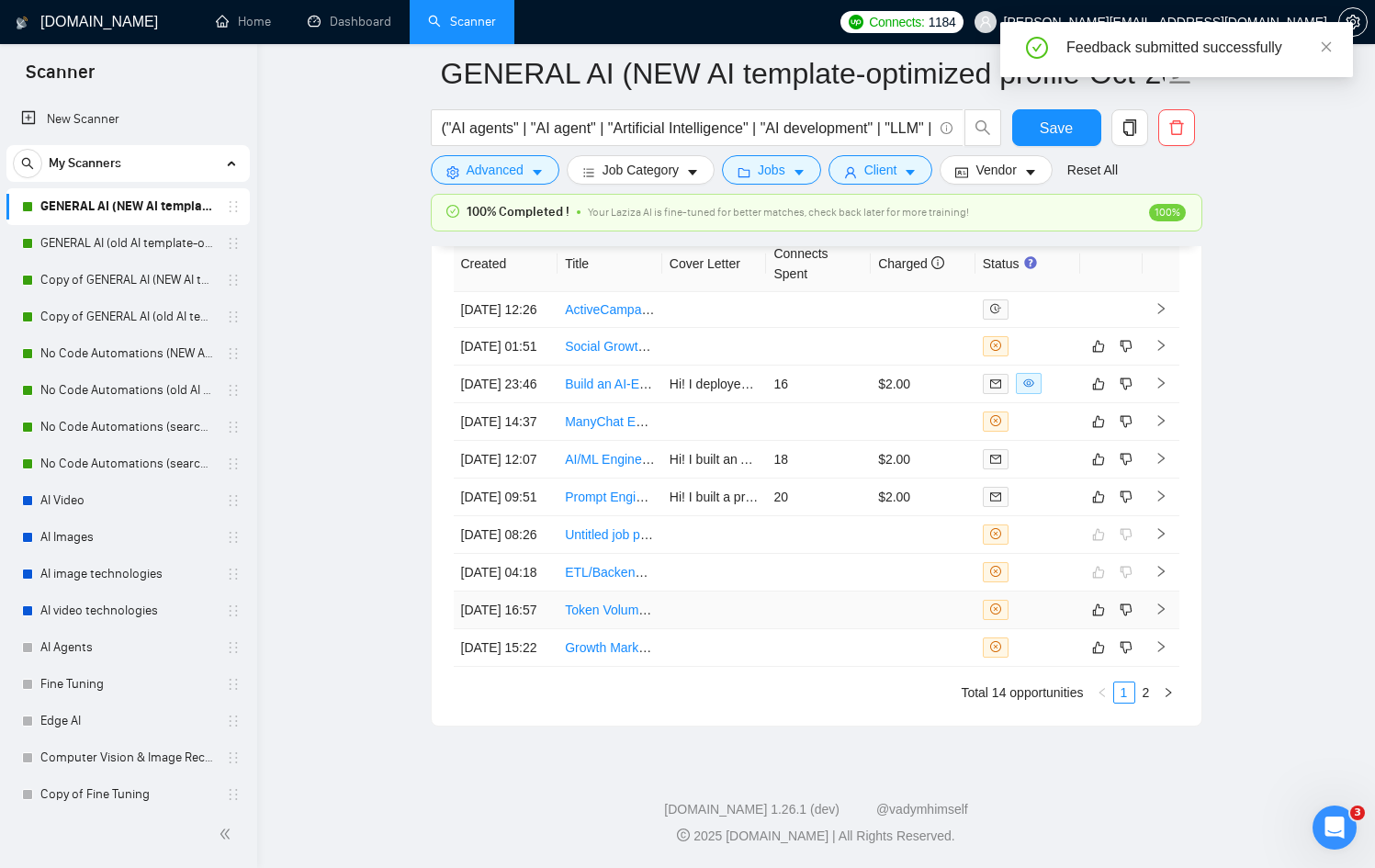
click at [1105, 593] on td at bounding box center [1111, 610] width 62 height 38
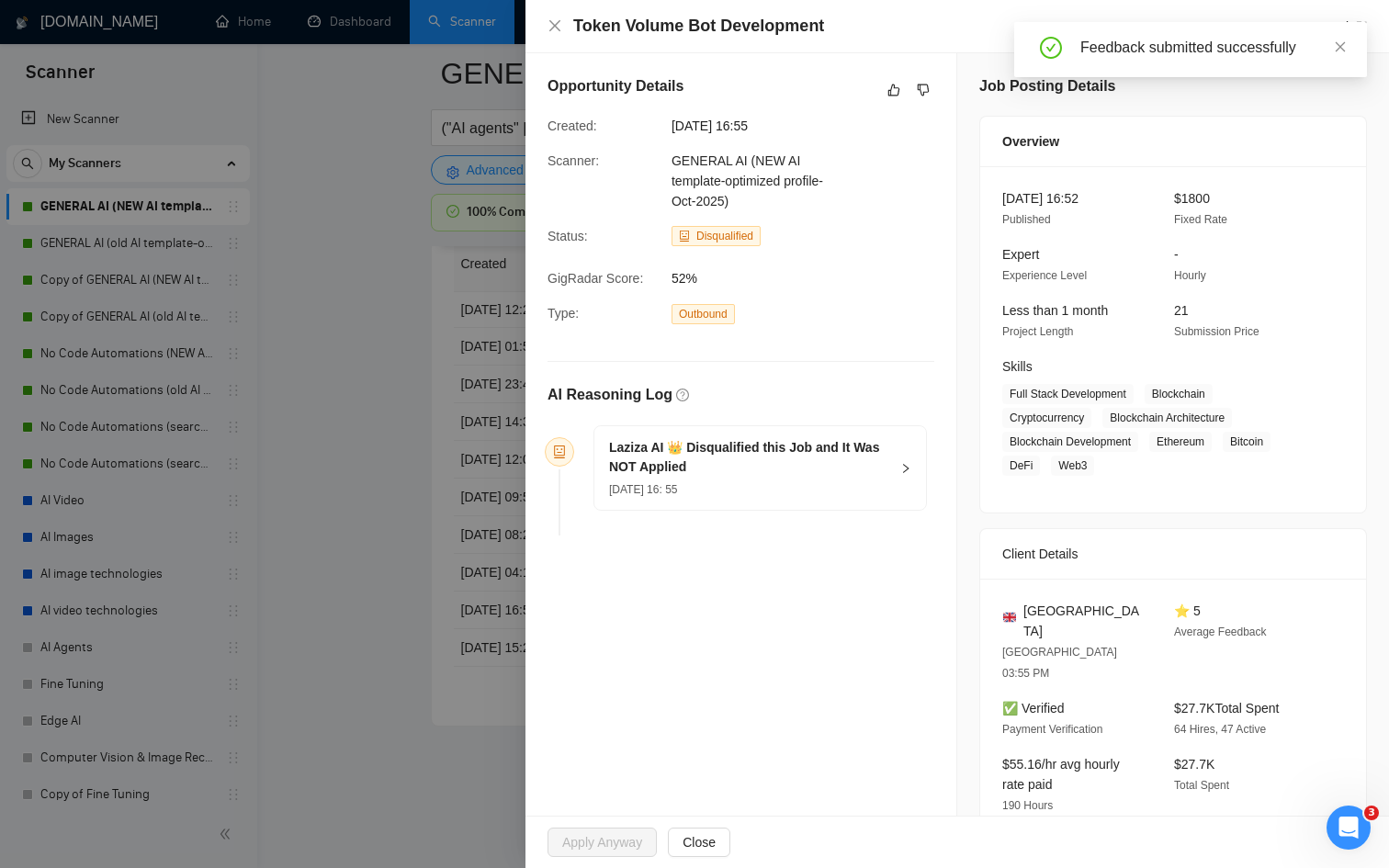
click at [324, 499] on div at bounding box center [694, 434] width 1389 height 868
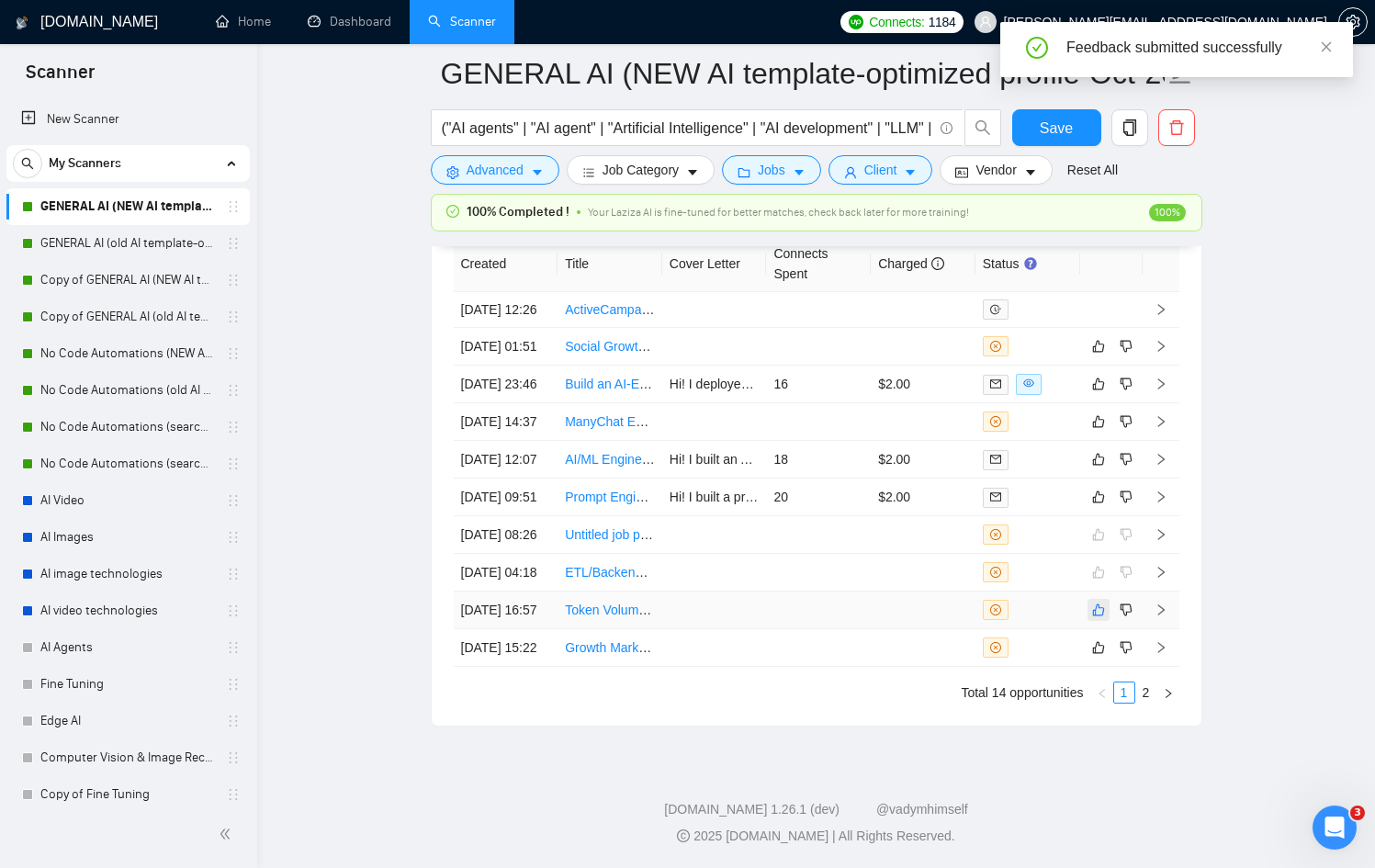
click at [1105, 621] on button "button" at bounding box center [1098, 610] width 22 height 22
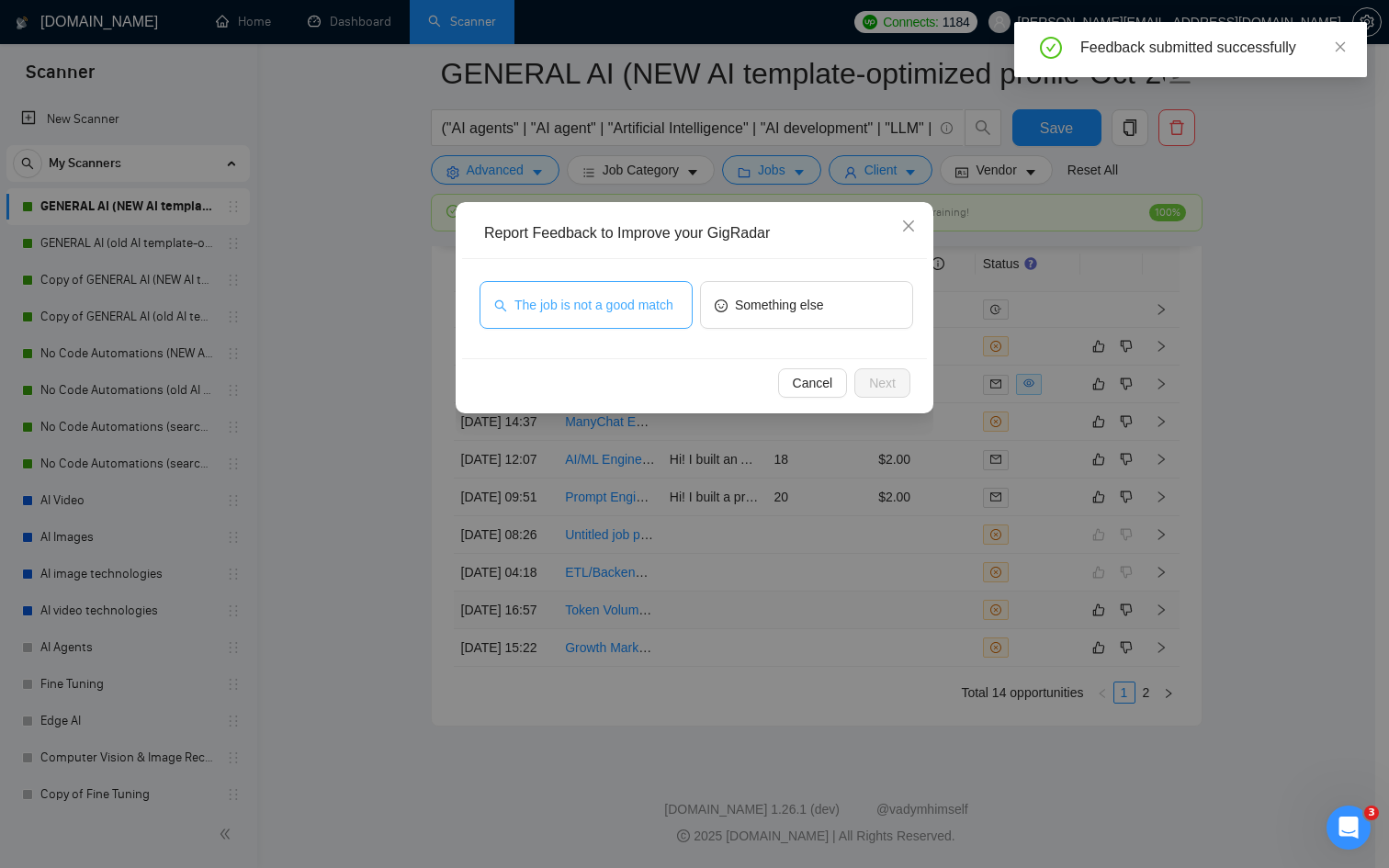
drag, startPoint x: 540, startPoint y: 277, endPoint x: 556, endPoint y: 292, distance: 21.9
click at [548, 286] on div "The job is not a good match Something else" at bounding box center [694, 309] width 465 height 99
click at [574, 306] on span "The job is not a good match" at bounding box center [594, 305] width 159 height 20
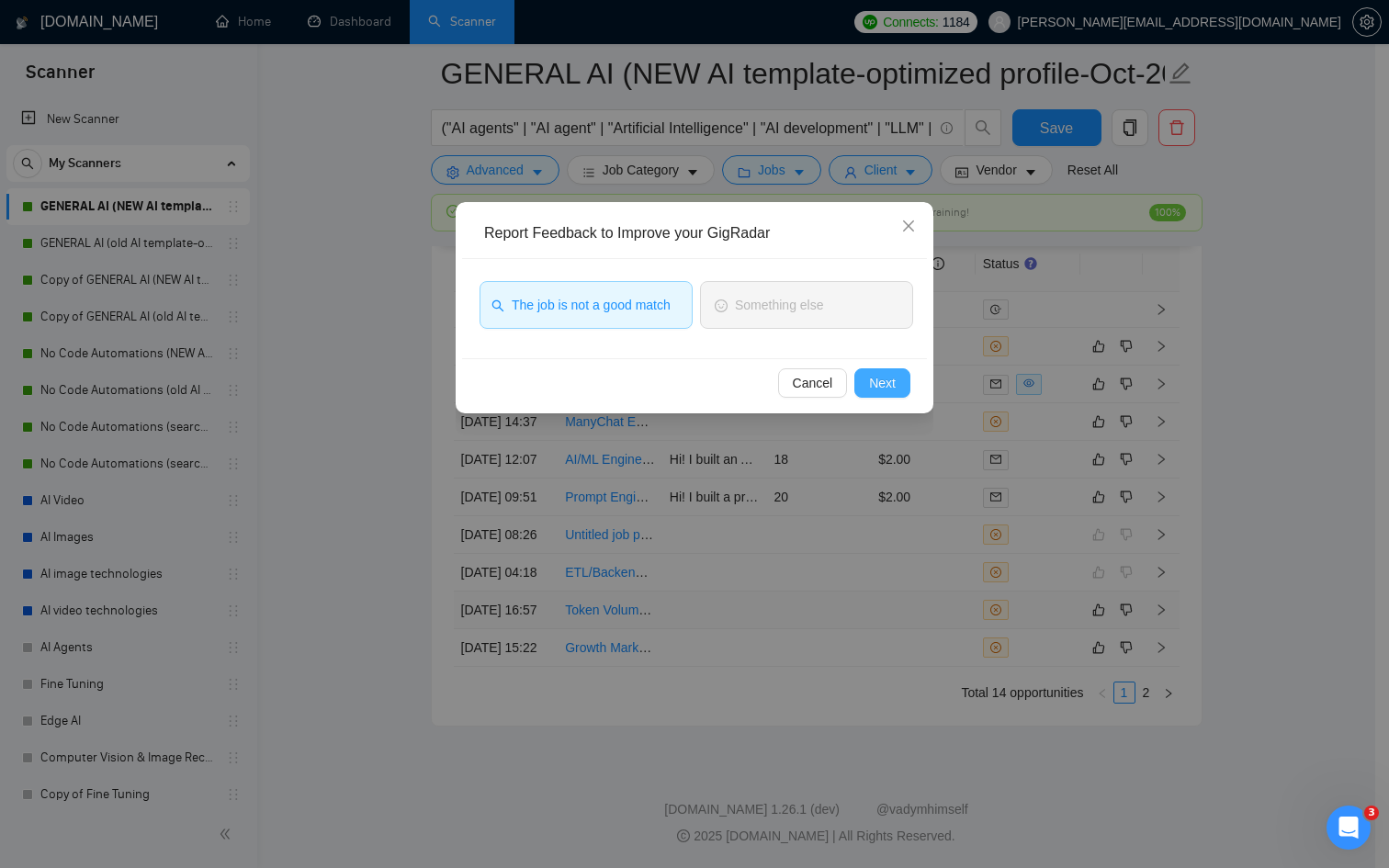
click at [863, 386] on button "Next" at bounding box center [882, 383] width 56 height 30
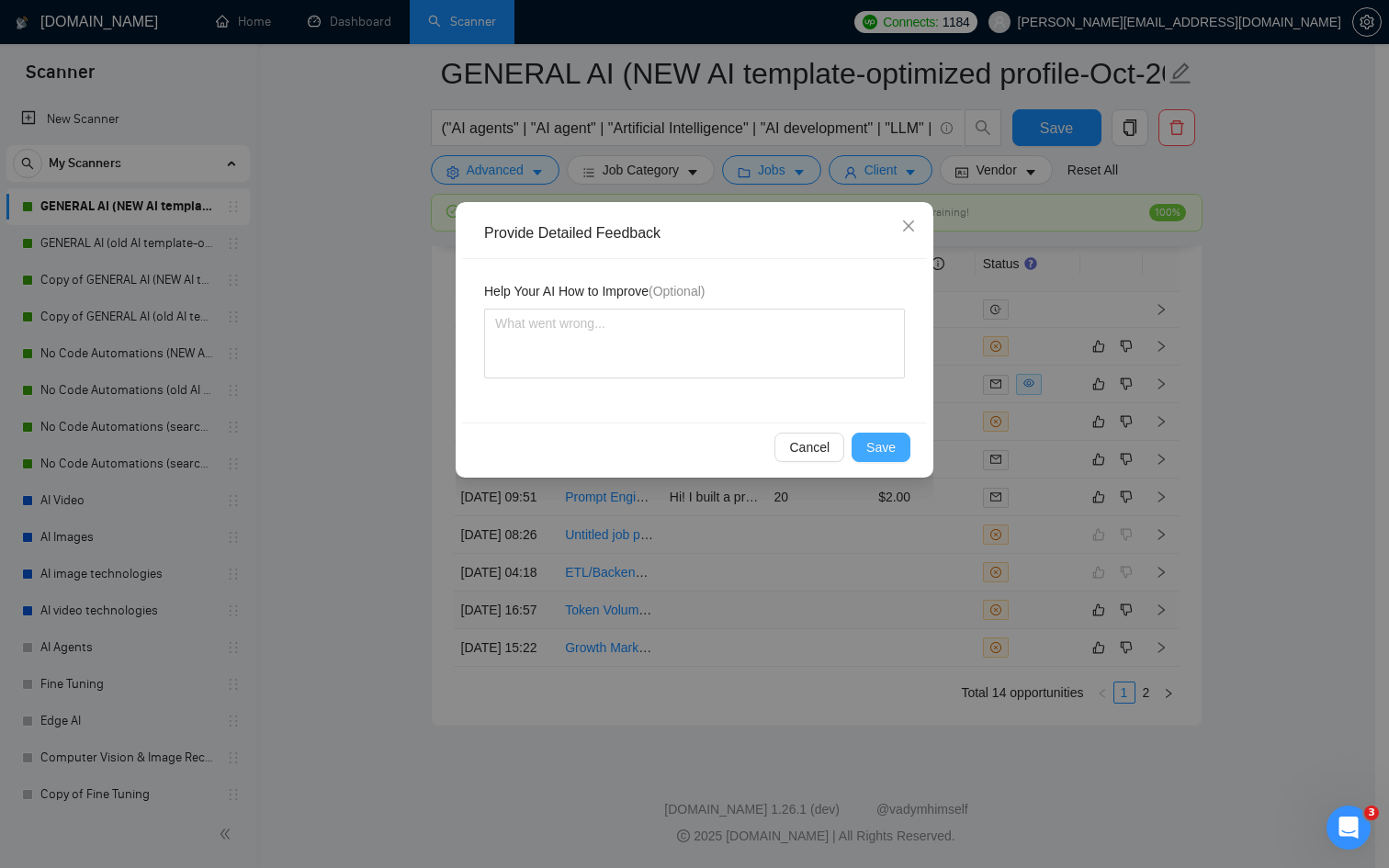
click at [899, 459] on button "Save" at bounding box center [880, 447] width 59 height 30
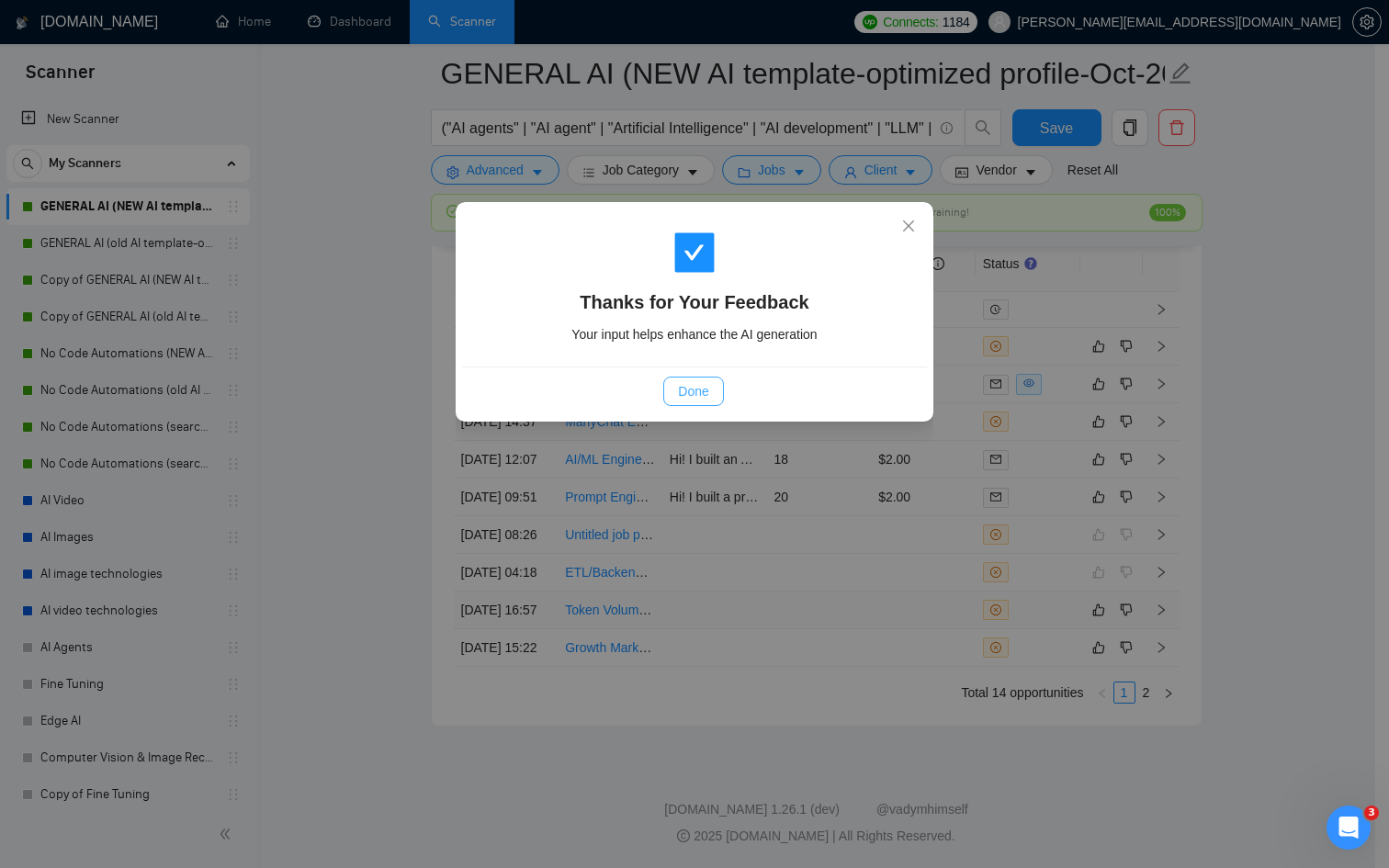
click at [706, 401] on span "Done" at bounding box center [693, 391] width 31 height 20
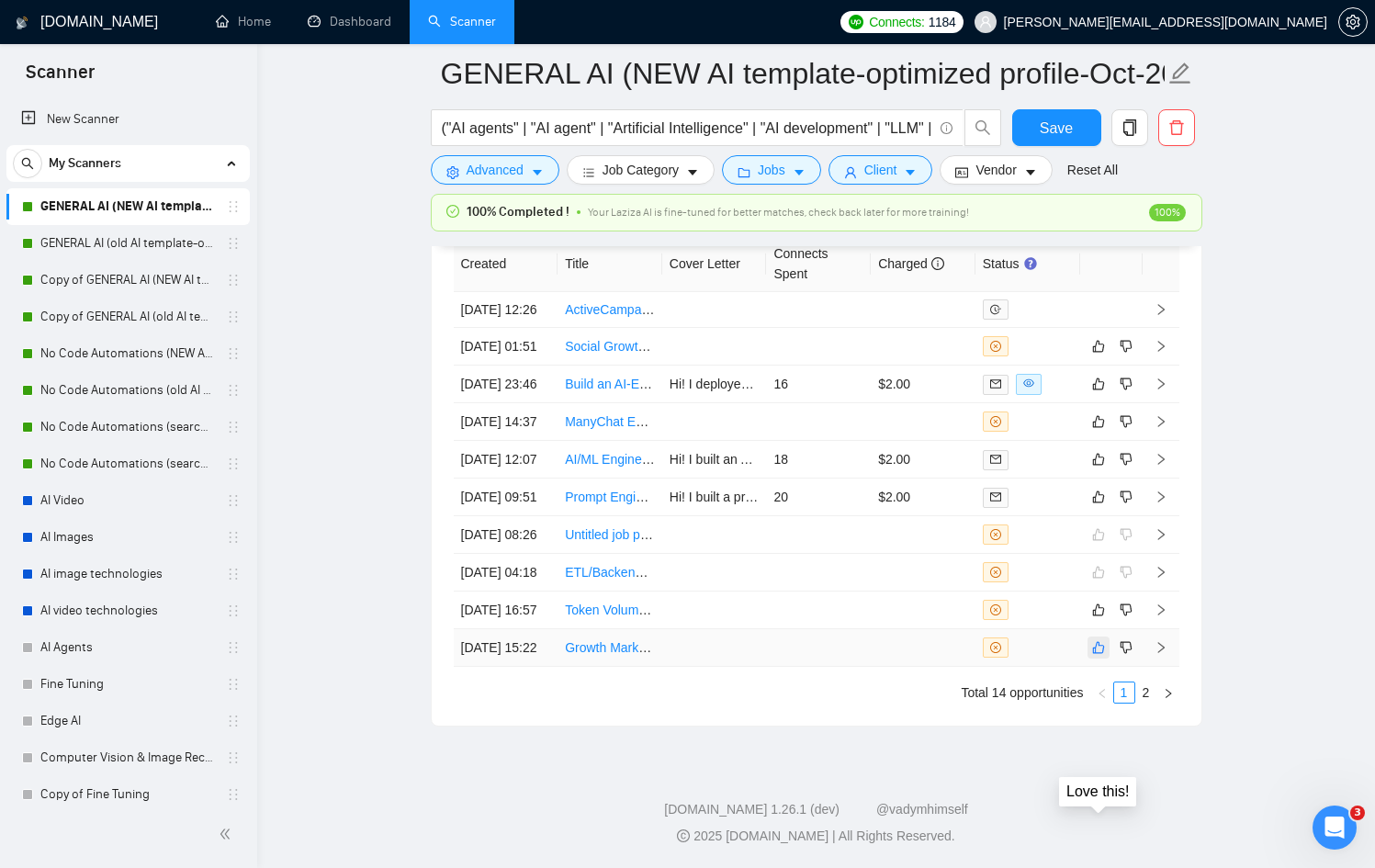
click at [1105, 659] on button "button" at bounding box center [1098, 648] width 22 height 22
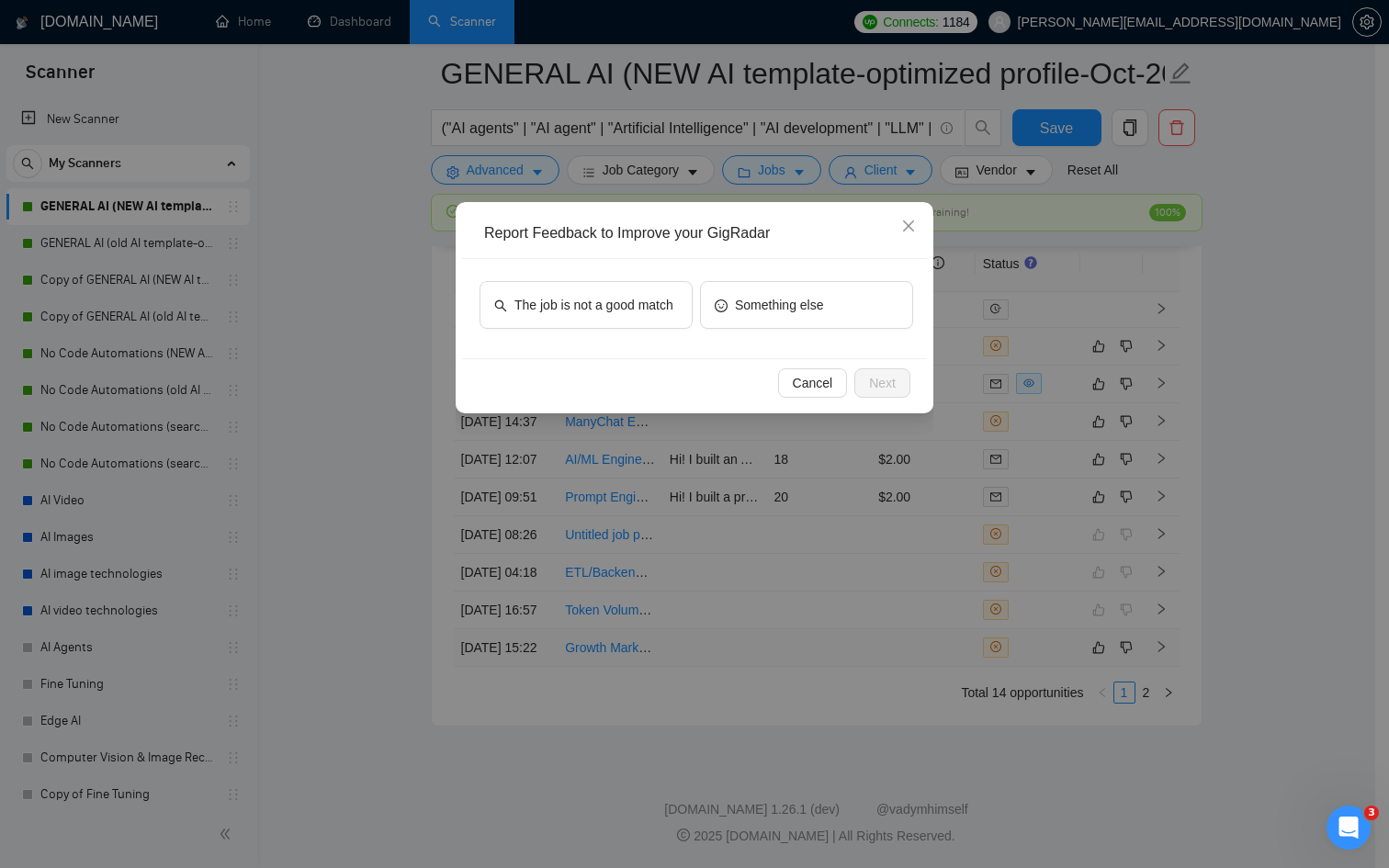
scroll to position [4870, 0]
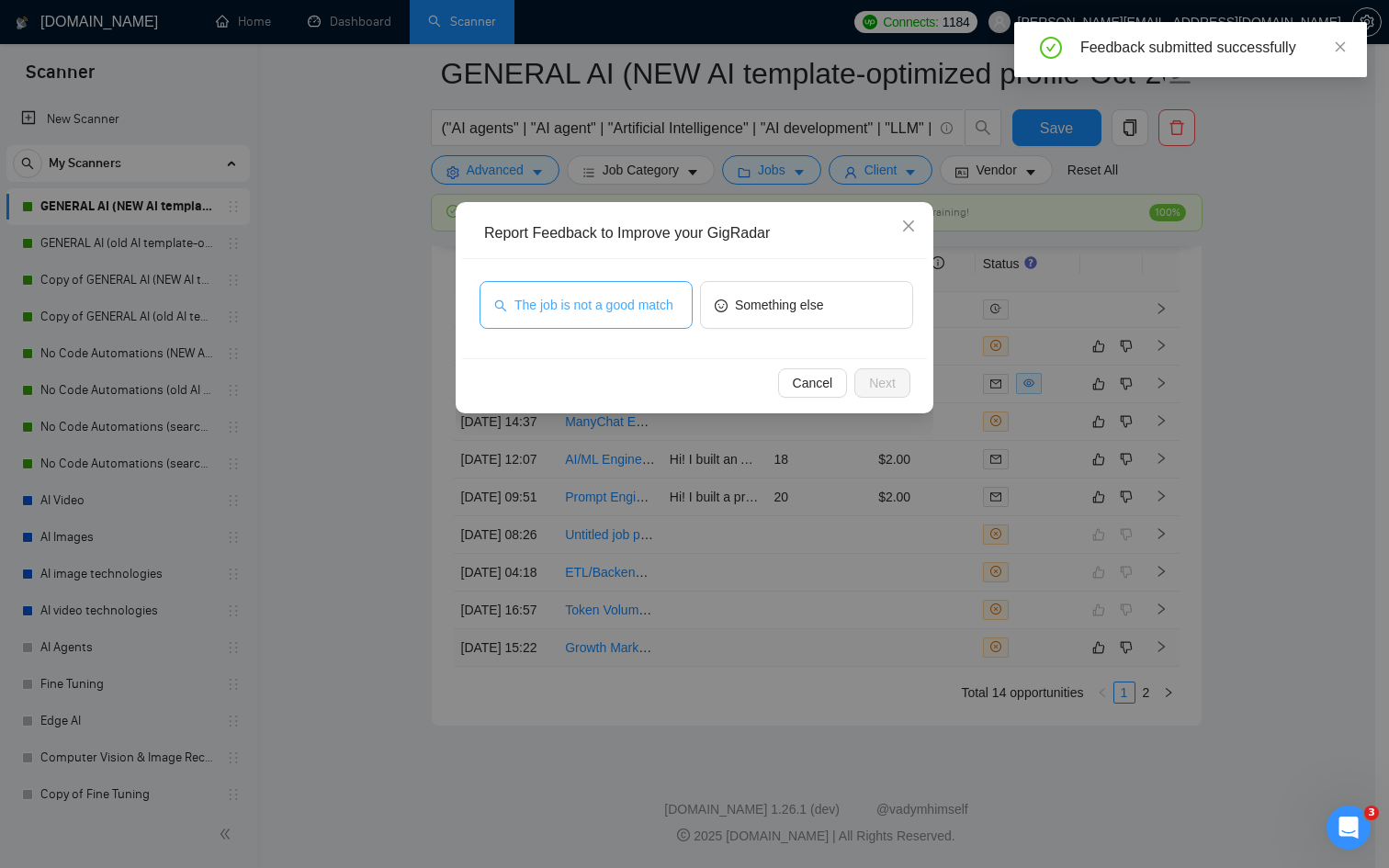
click at [627, 303] on span "The job is not a good match" at bounding box center [594, 305] width 159 height 20
click at [912, 391] on div "Cancel Next" at bounding box center [694, 382] width 465 height 49
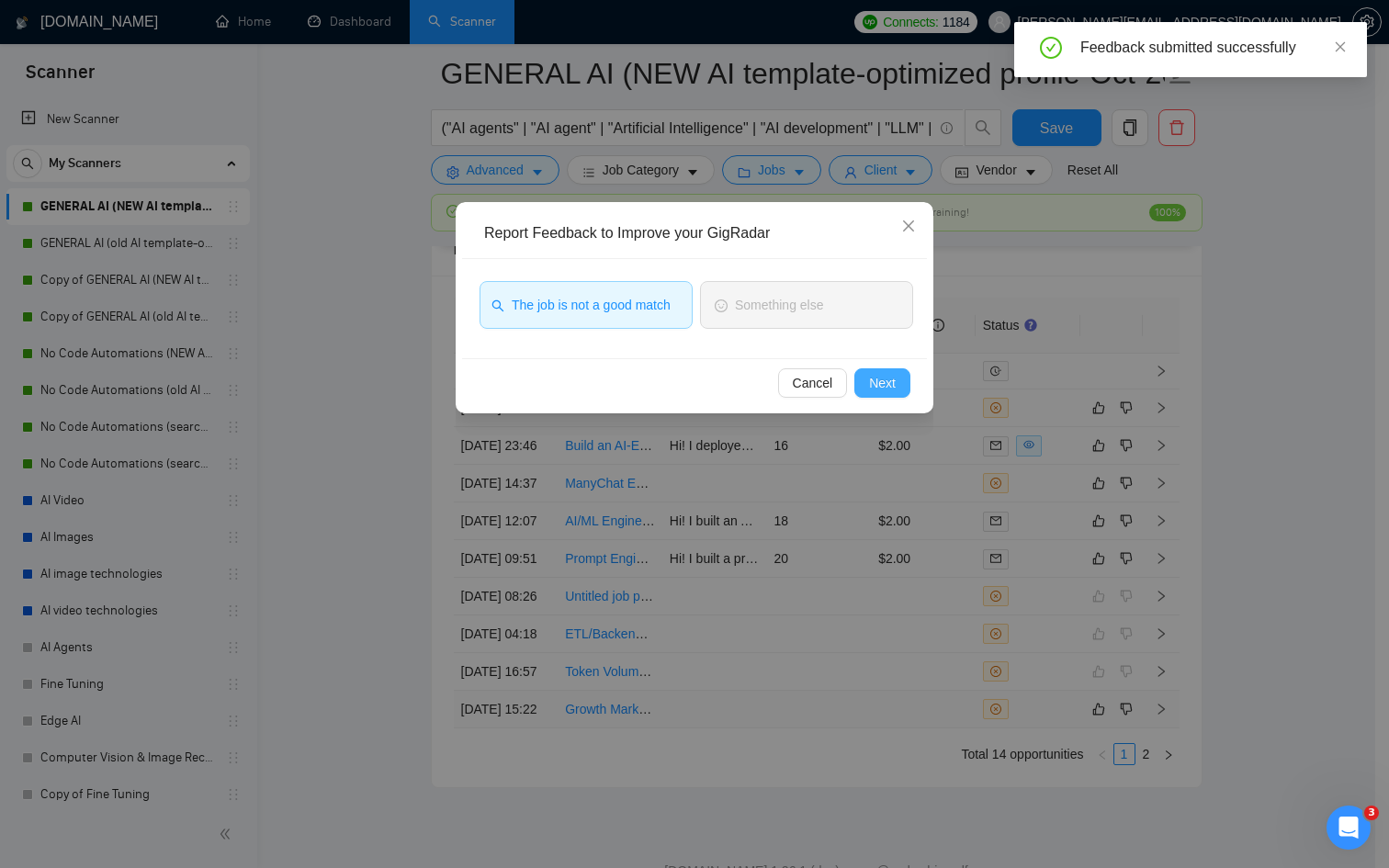
click at [849, 387] on div "Cancel Next" at bounding box center [694, 383] width 434 height 30
click at [885, 388] on span "Next" at bounding box center [882, 383] width 27 height 20
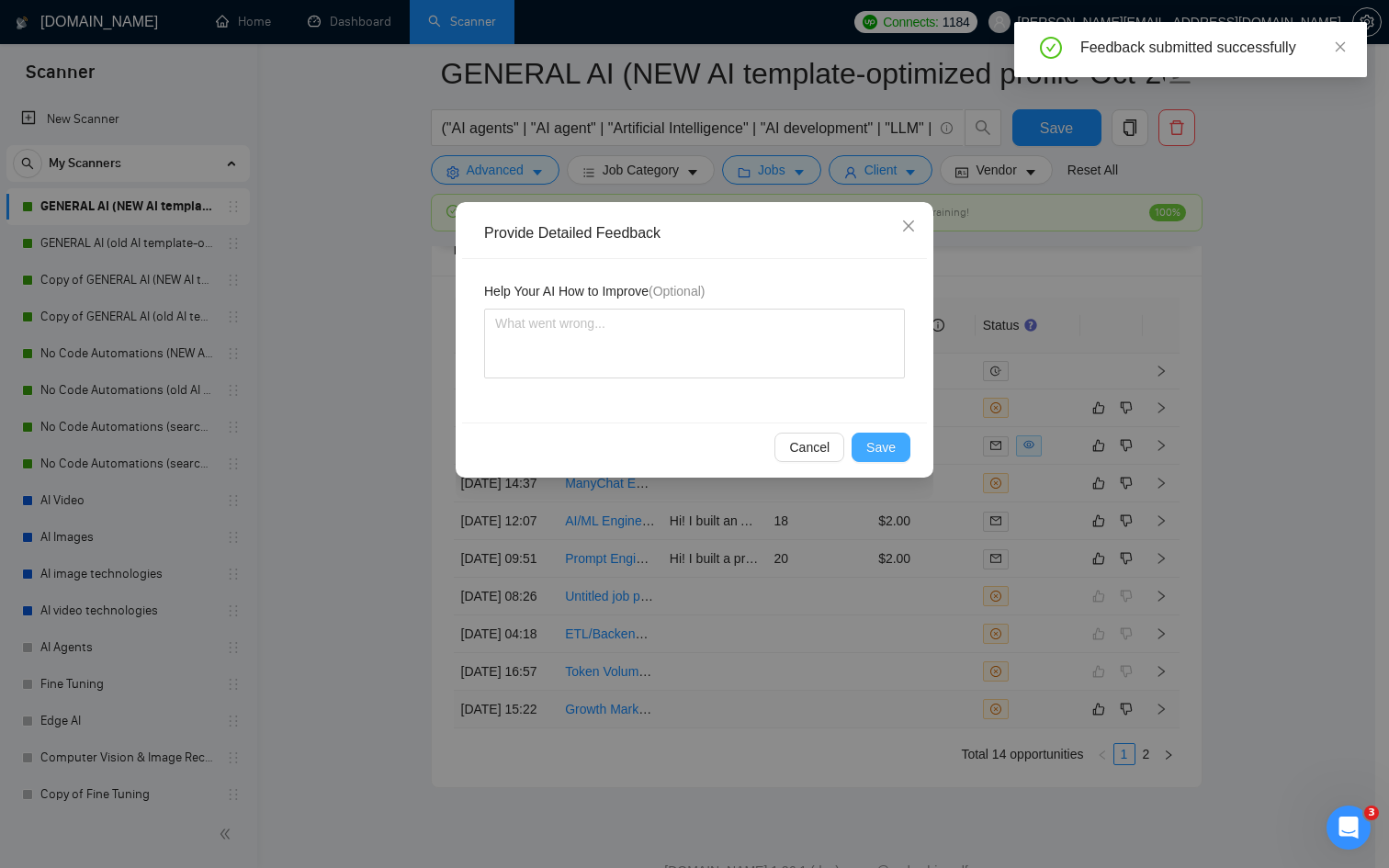
click at [878, 446] on span "Save" at bounding box center [881, 447] width 30 height 20
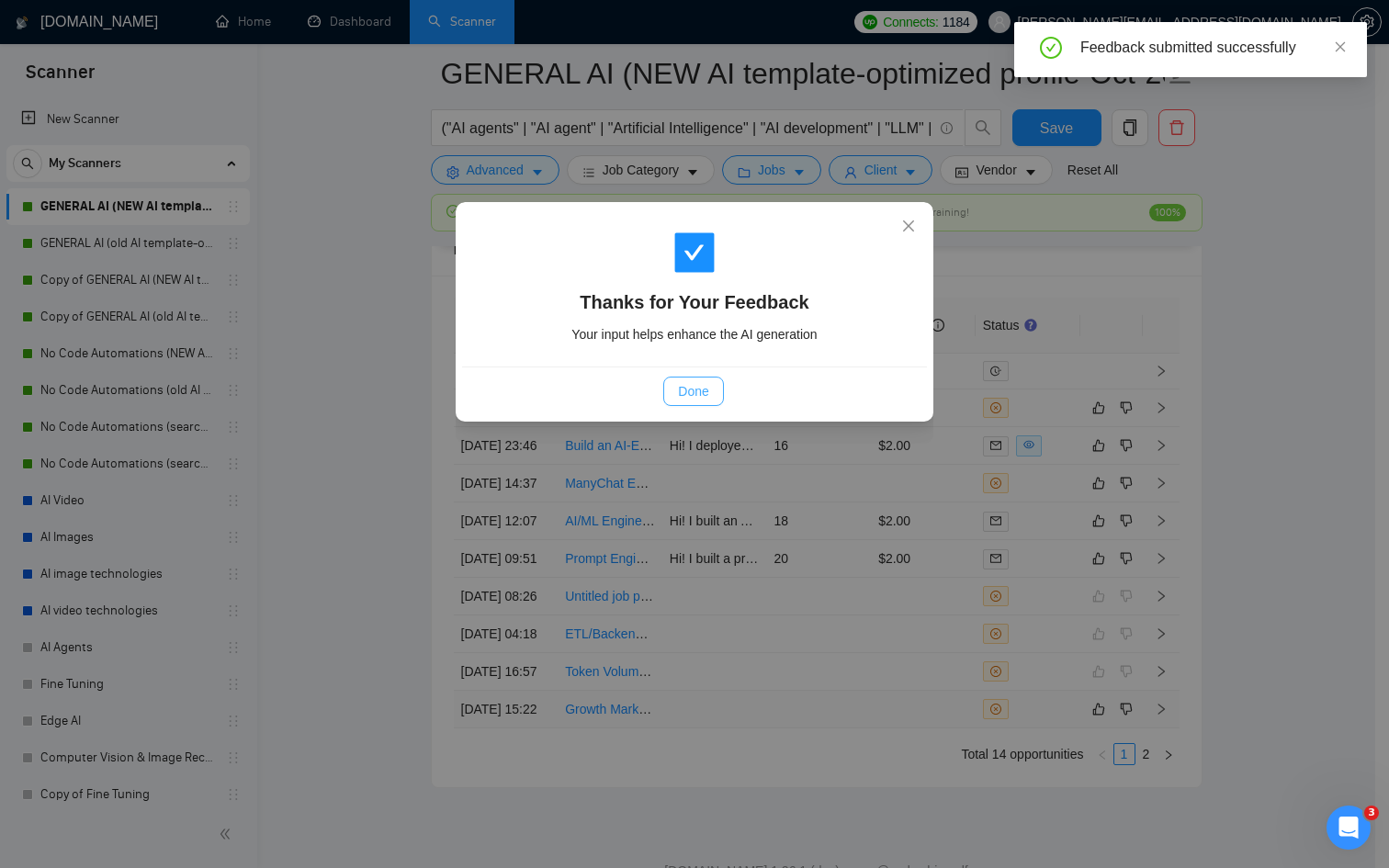
click at [684, 396] on span "Done" at bounding box center [693, 391] width 31 height 20
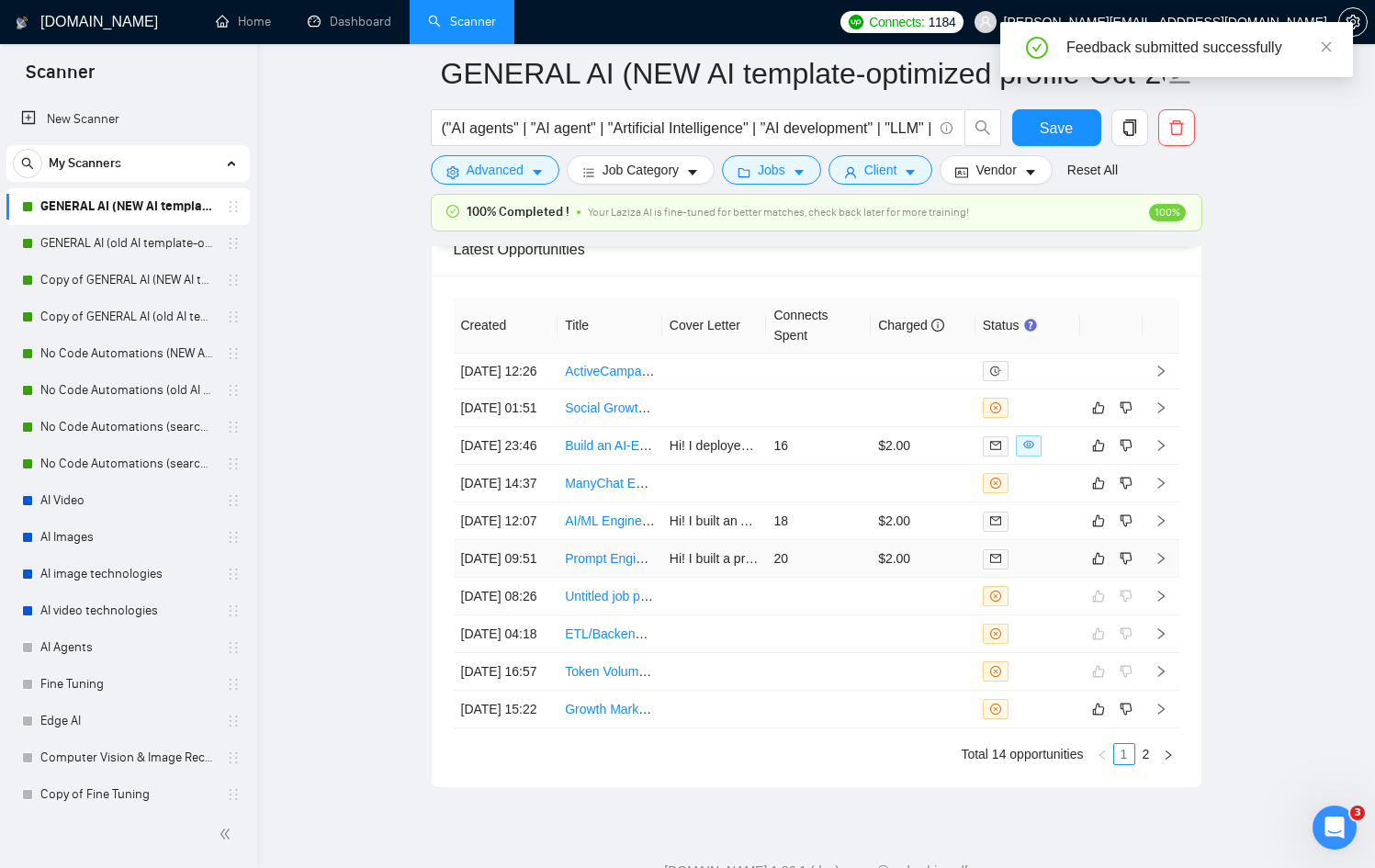
click at [1044, 577] on td at bounding box center [1028, 558] width 105 height 38
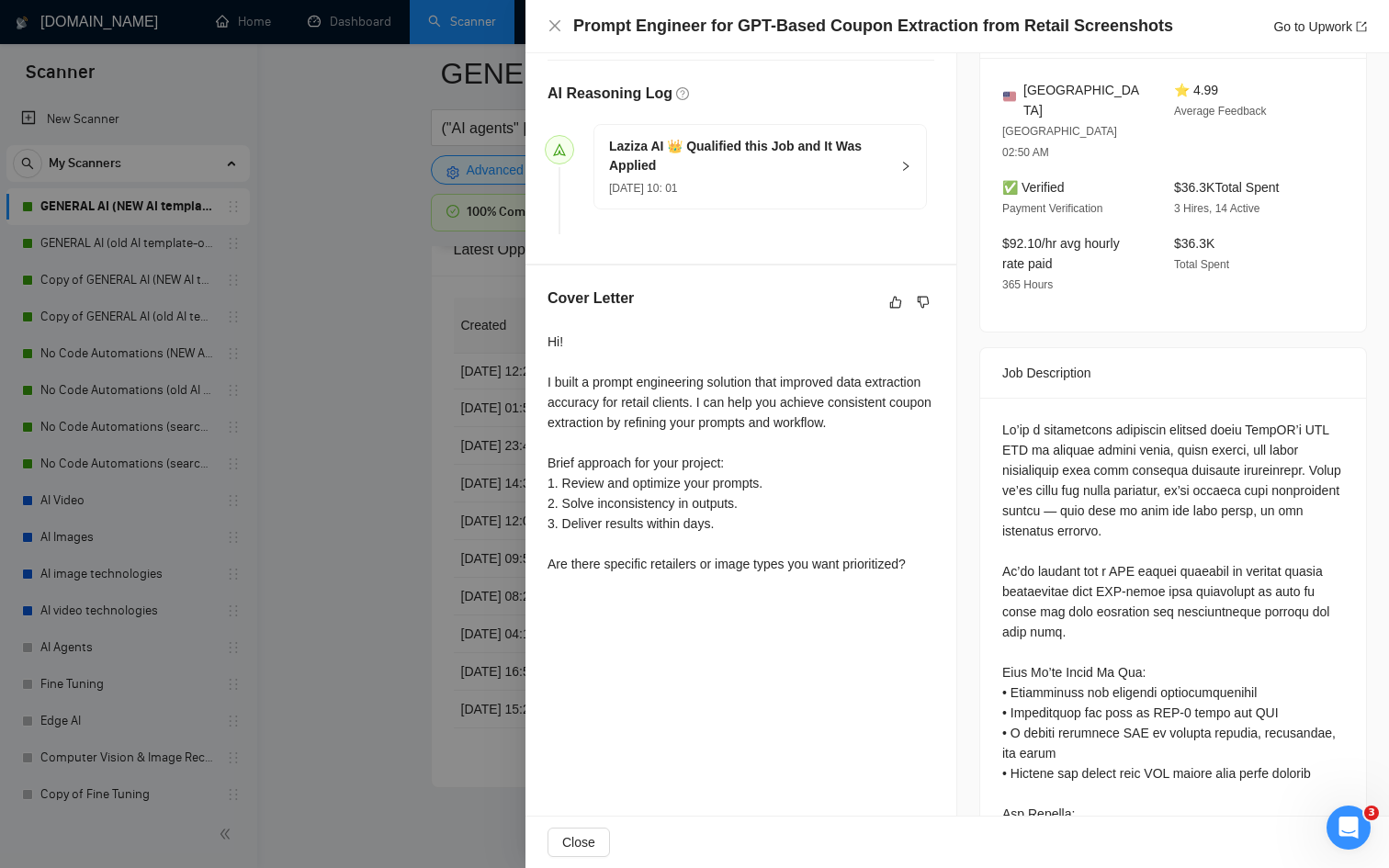
scroll to position [478, 0]
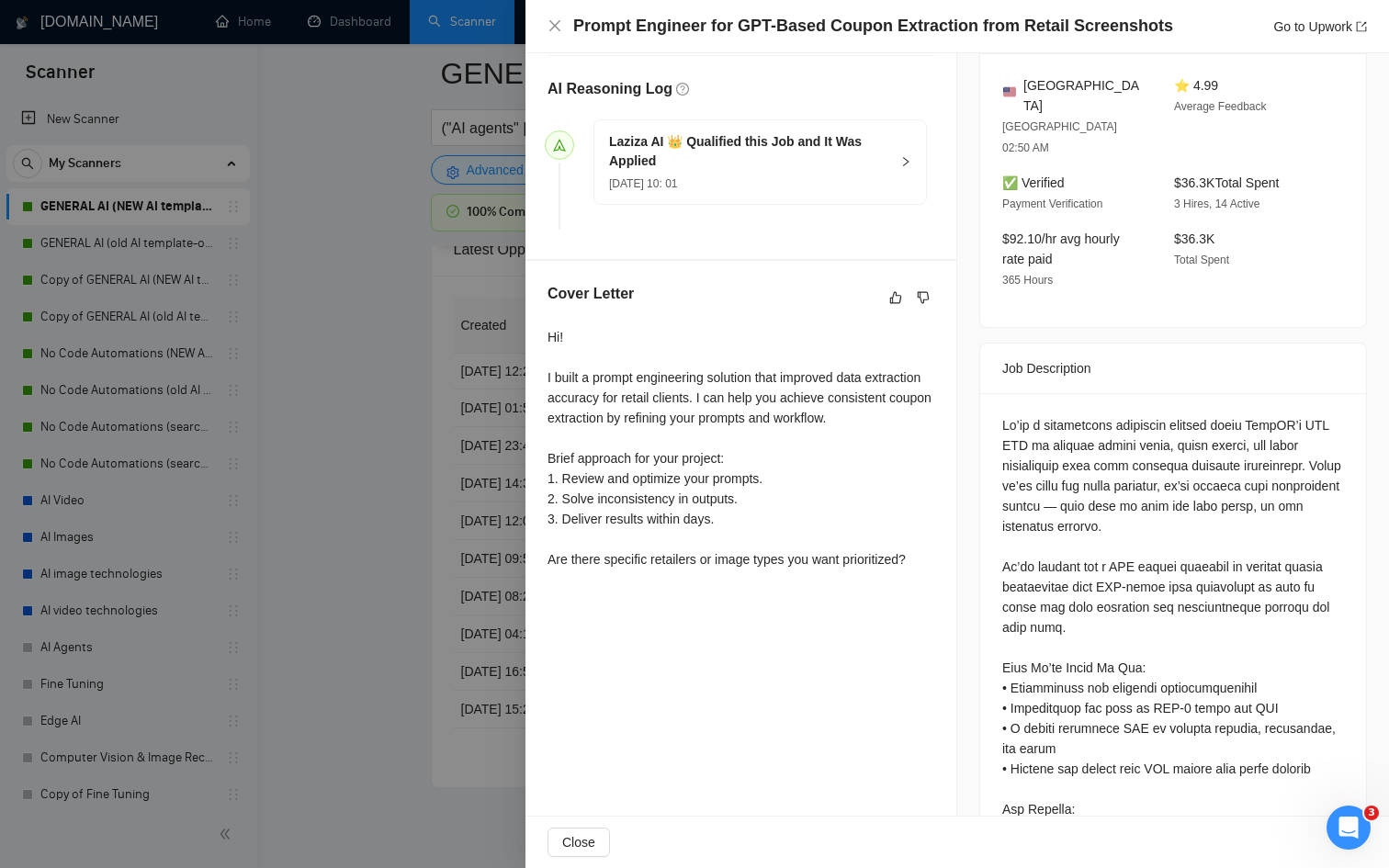
click at [326, 589] on div at bounding box center [694, 434] width 1389 height 868
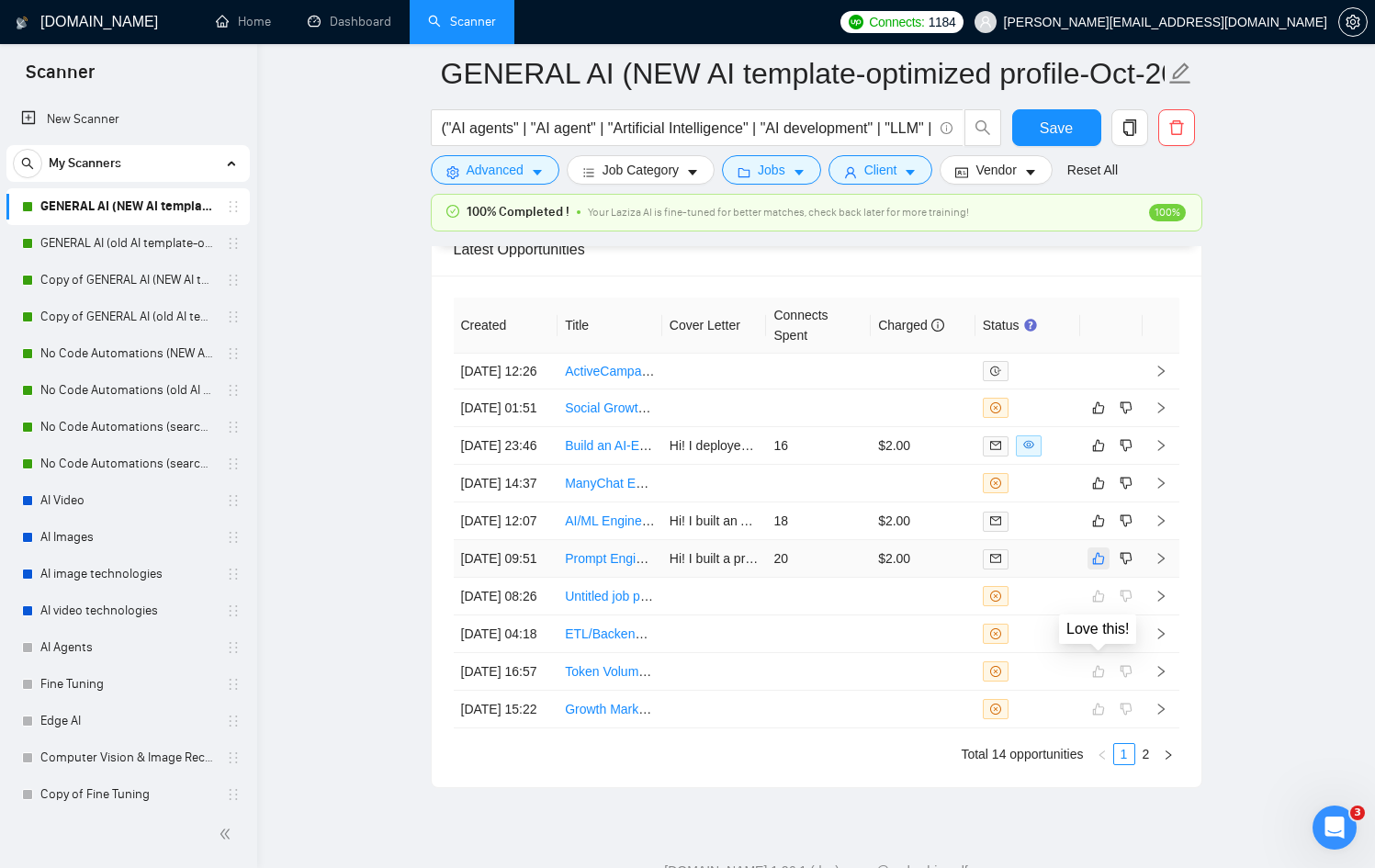
click at [1099, 565] on icon "like" at bounding box center [1098, 558] width 13 height 15
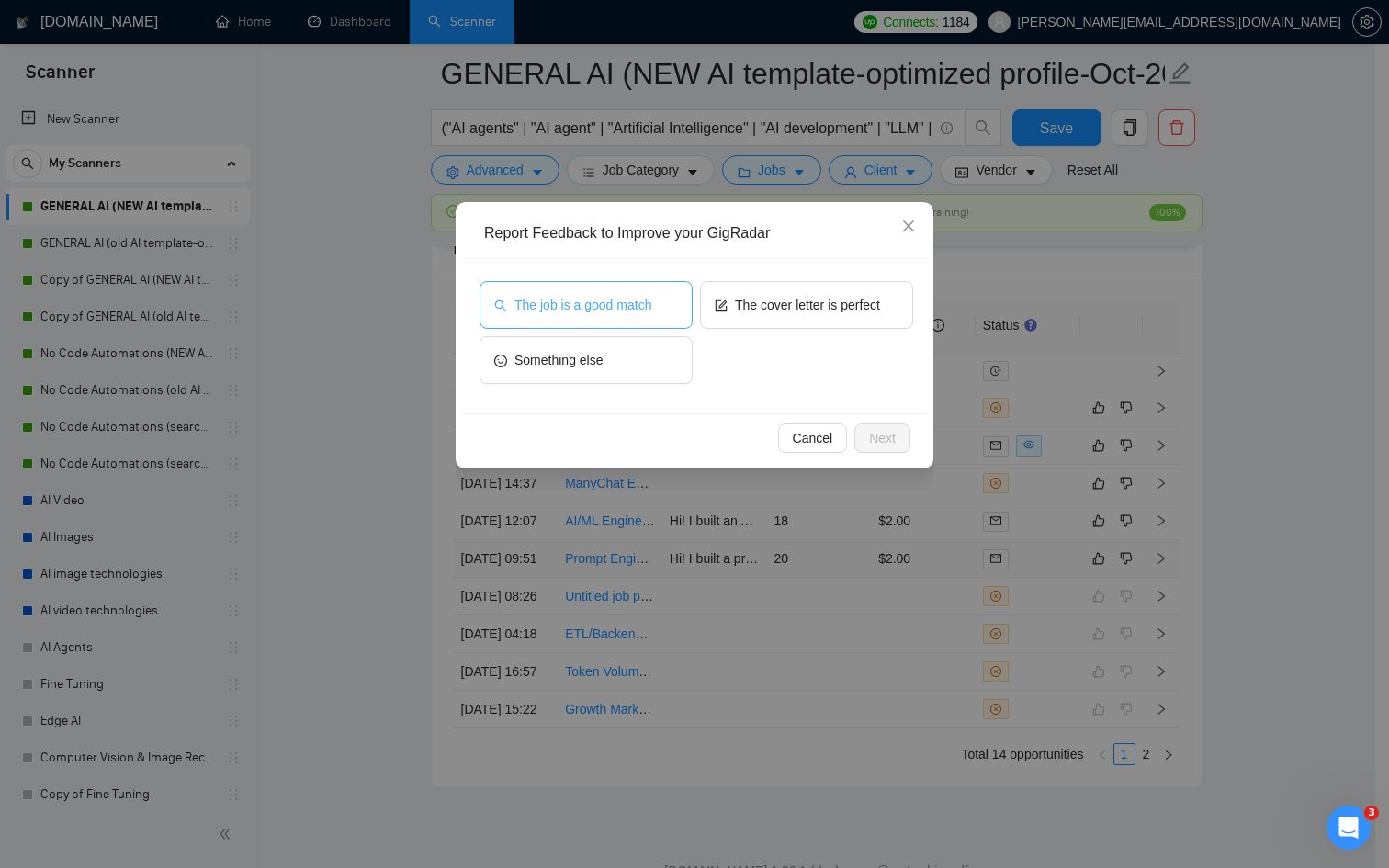
click at [589, 300] on span "The job is a good match" at bounding box center [583, 305] width 137 height 20
click at [899, 455] on div "Cancel Next" at bounding box center [694, 437] width 465 height 49
click at [888, 441] on span "Next" at bounding box center [882, 438] width 27 height 20
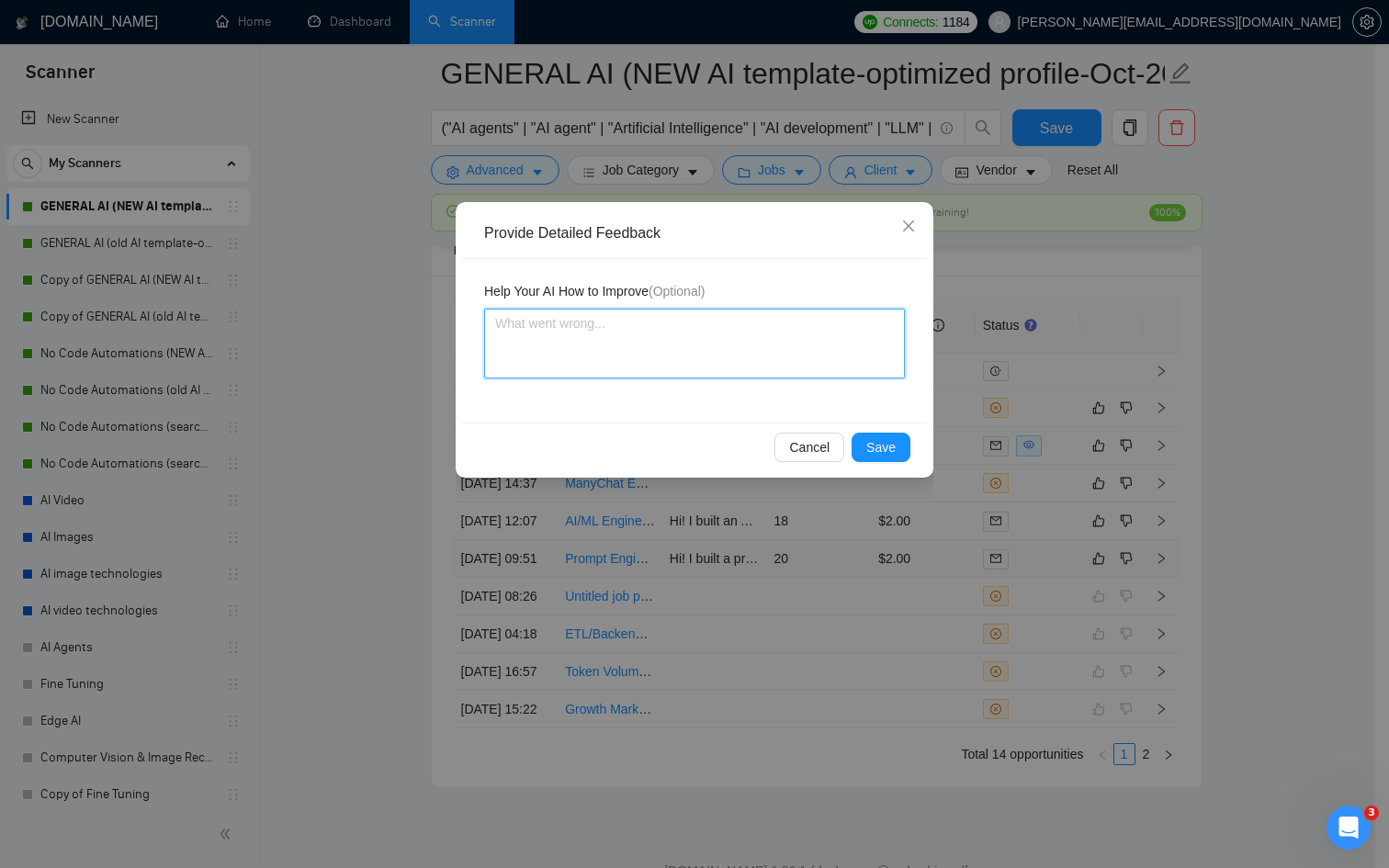
click at [630, 322] on textarea at bounding box center [694, 343] width 421 height 69
click at [883, 441] on span "Save" at bounding box center [881, 447] width 30 height 20
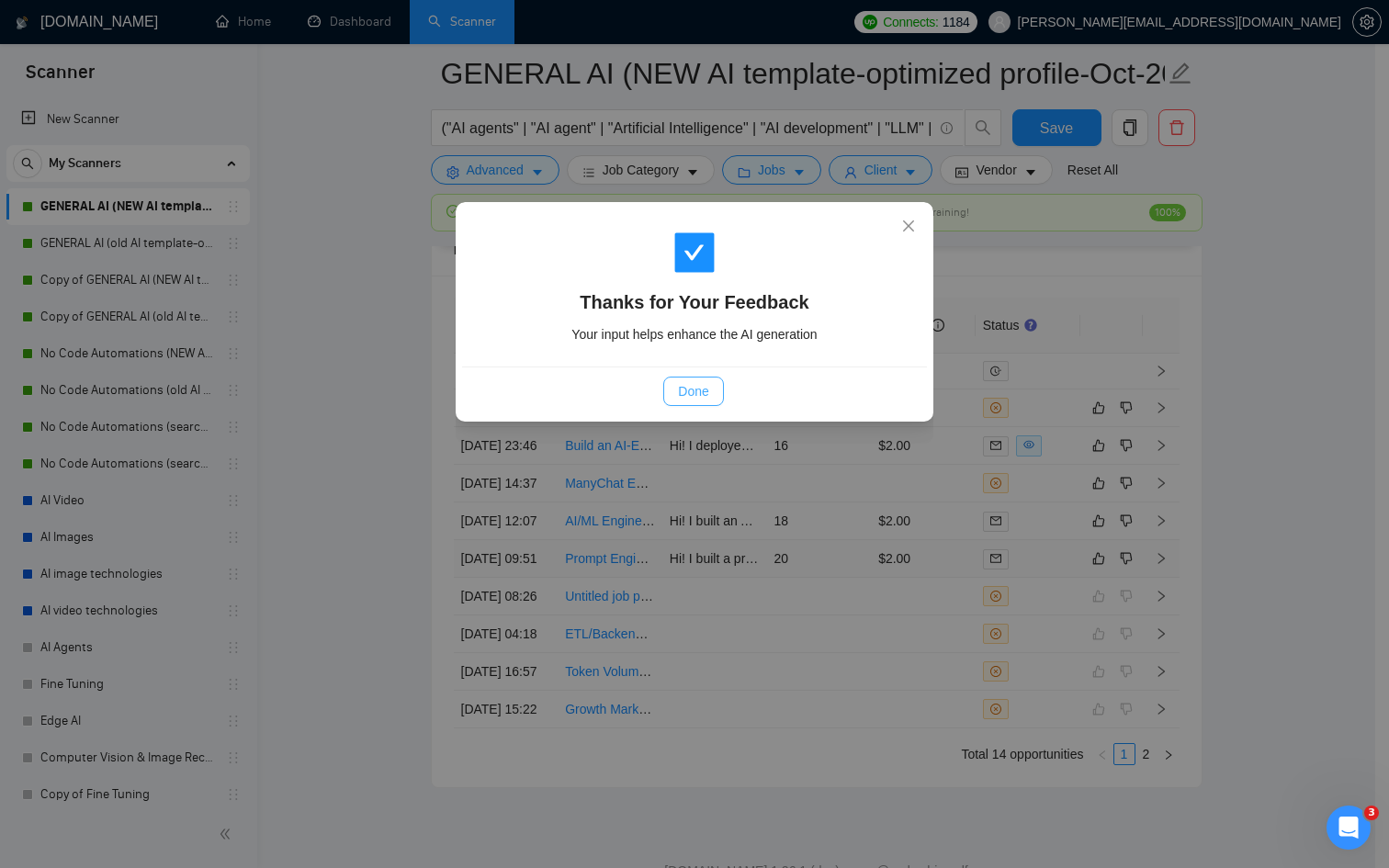
click at [697, 396] on span "Done" at bounding box center [693, 391] width 31 height 20
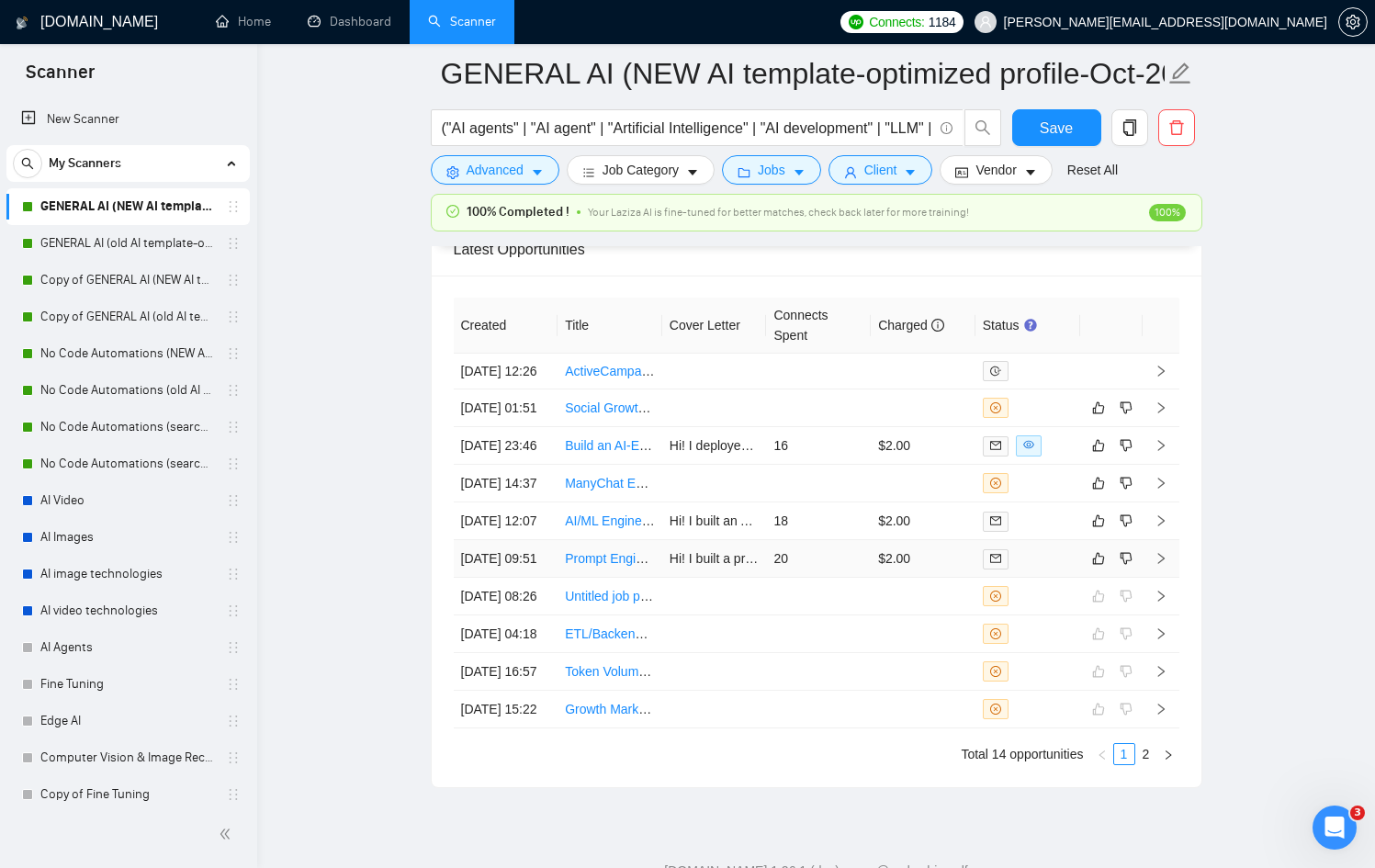
click at [941, 577] on td "$2.00" at bounding box center [924, 558] width 105 height 38
